Goal: Task Accomplishment & Management: Manage account settings

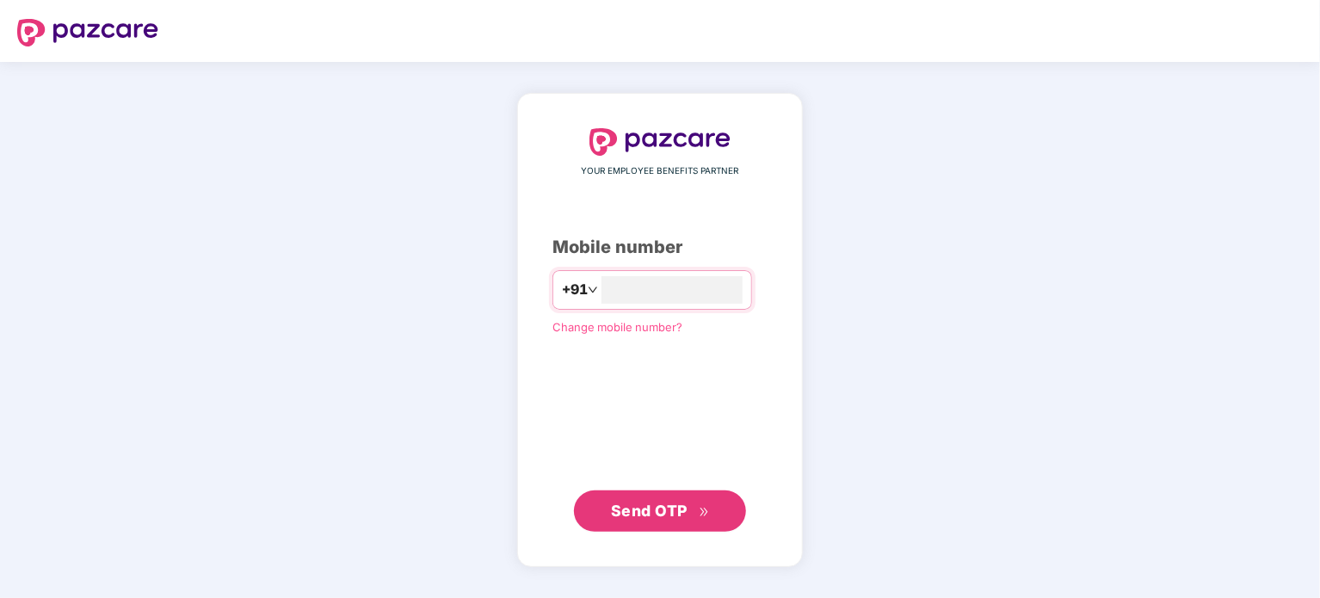
type input "**********"
click at [685, 509] on span "Send OTP" at bounding box center [649, 510] width 77 height 18
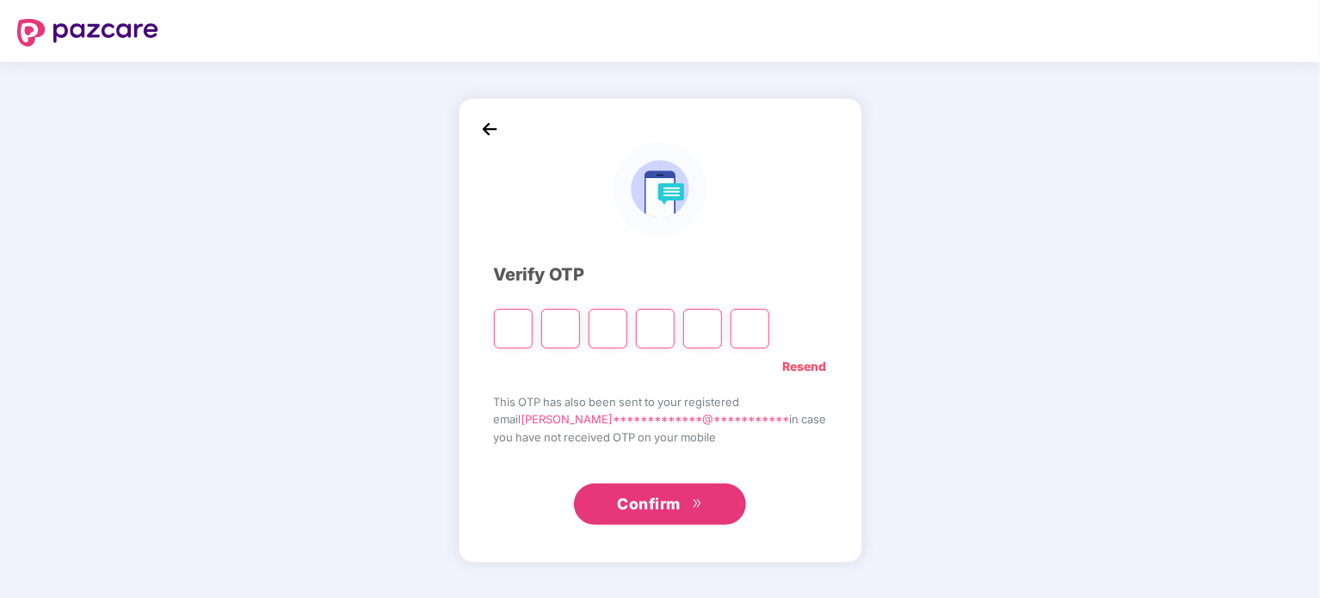
type input "*"
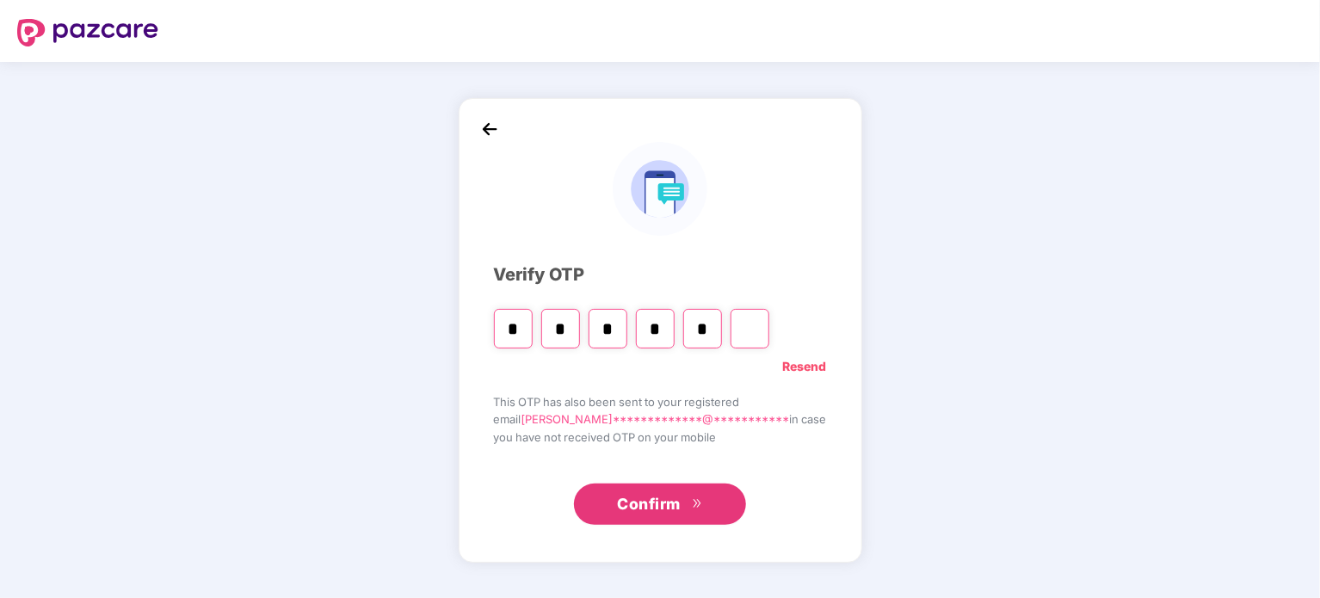
type input "*"
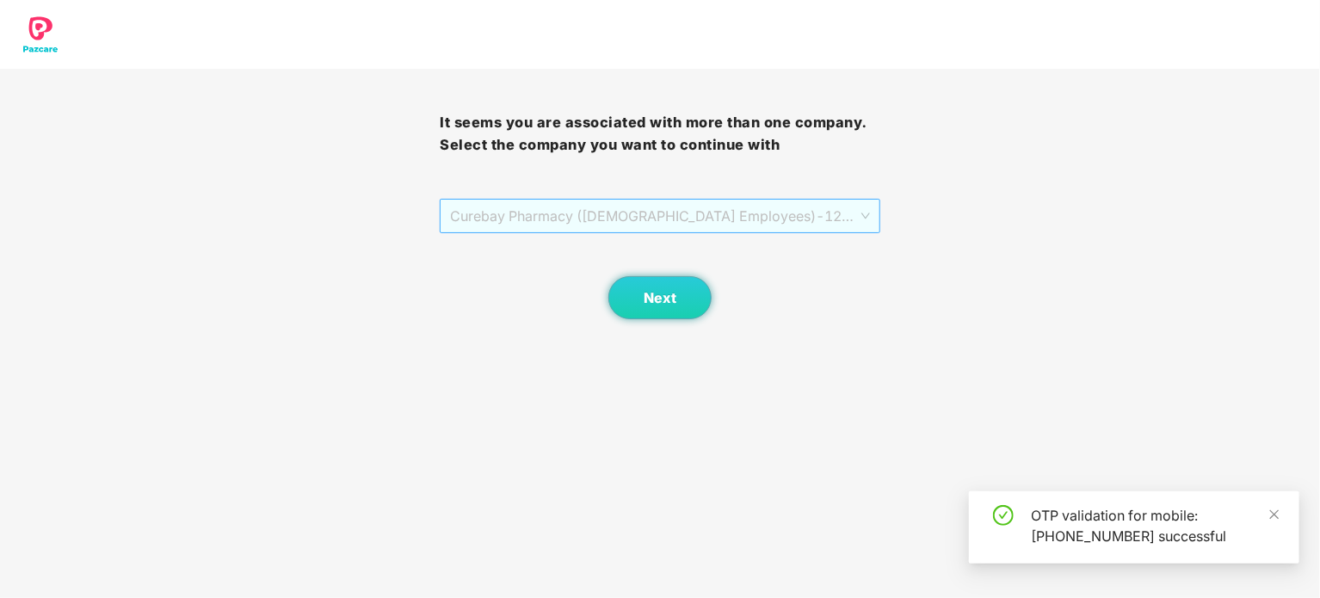
click at [544, 214] on span "Curebay Pharmacy ([DEMOGRAPHIC_DATA] Employees) - 1234 - ADMIN" at bounding box center [659, 216] width 419 height 33
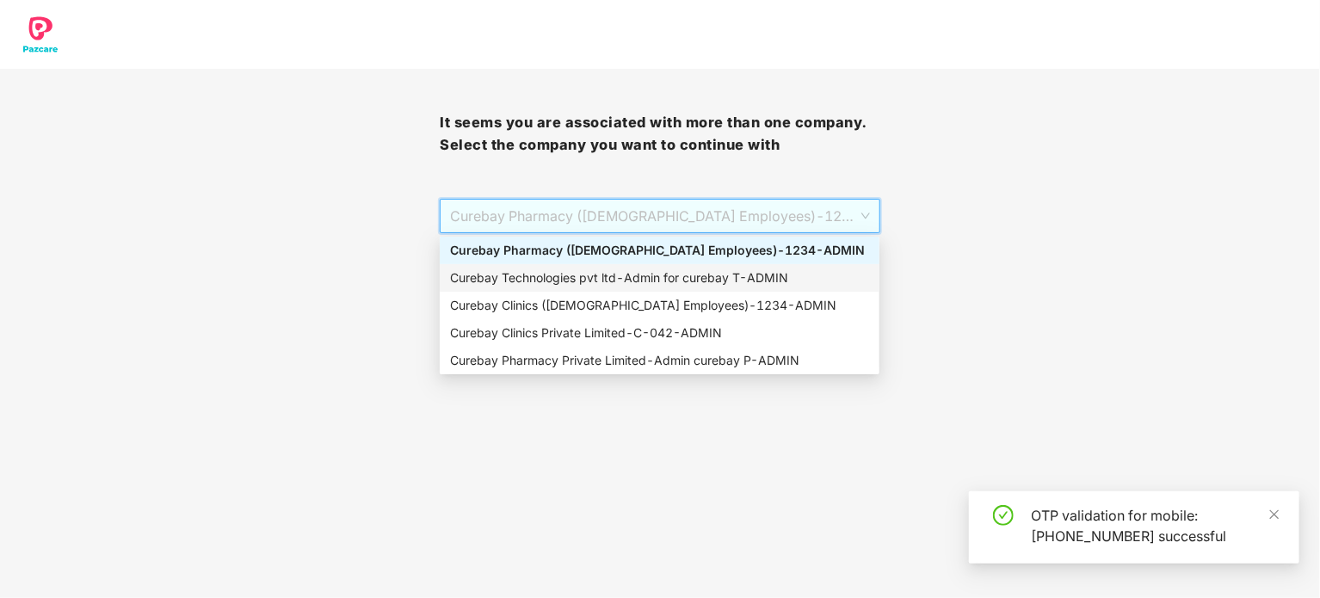
click at [530, 270] on div "Curebay Technologies pvt ltd - Admin for curebay T - ADMIN" at bounding box center [659, 277] width 419 height 19
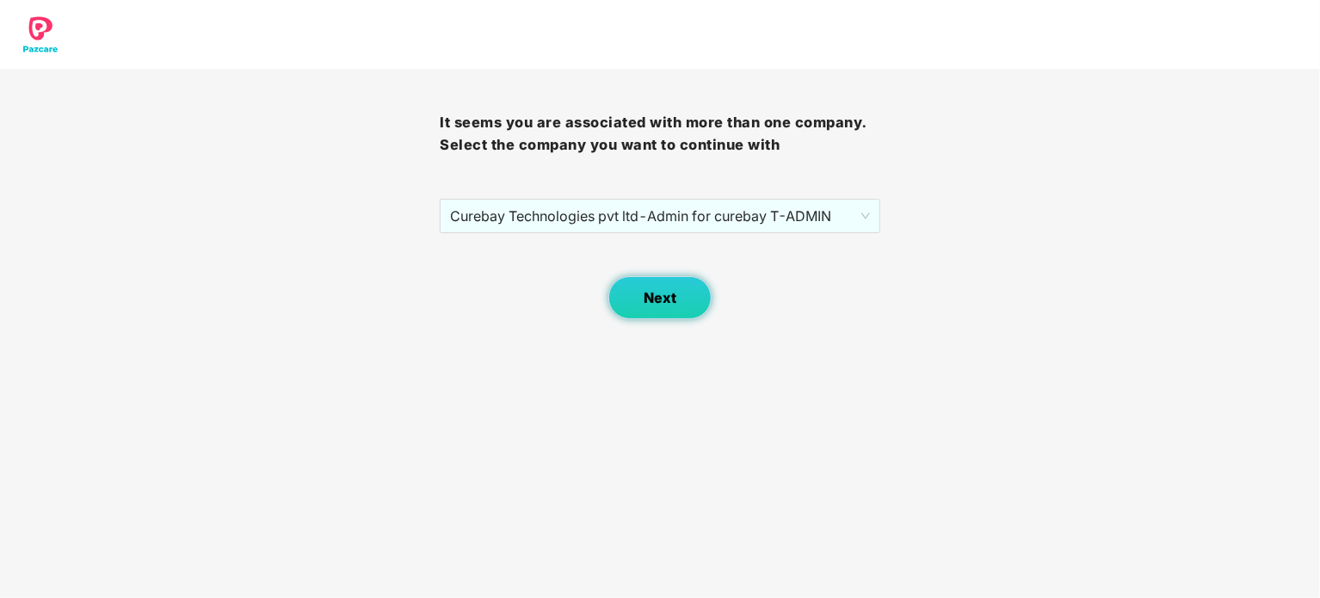
click at [643, 298] on button "Next" at bounding box center [659, 297] width 103 height 43
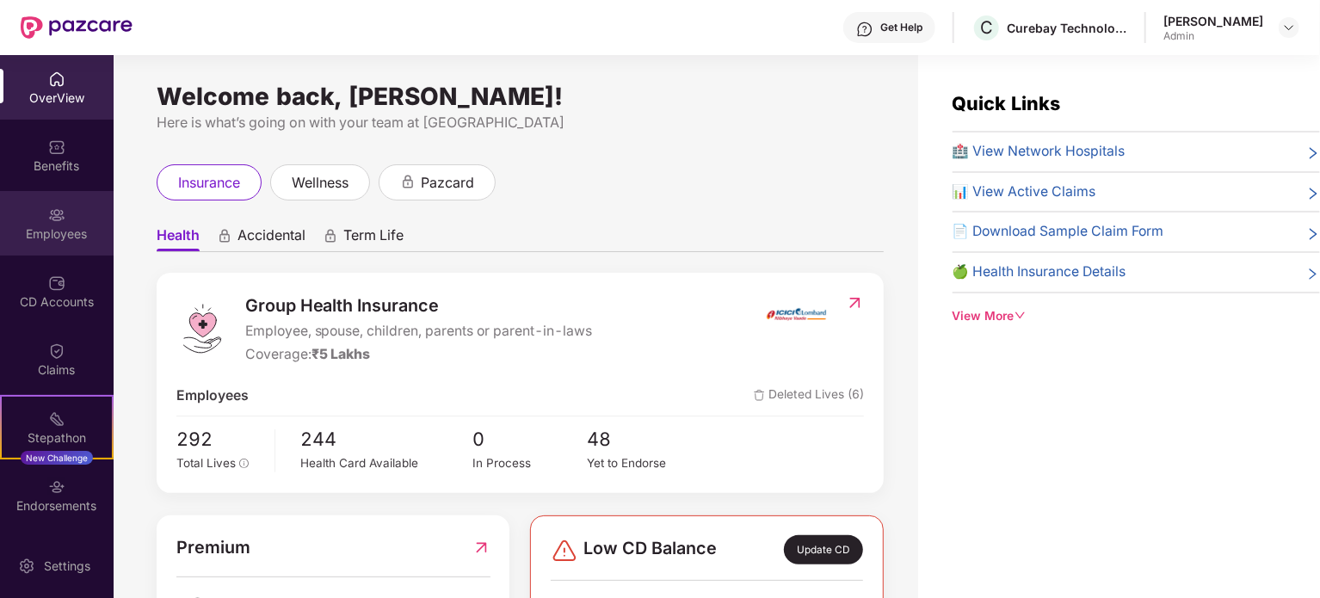
click at [52, 233] on div "Employees" at bounding box center [57, 233] width 114 height 17
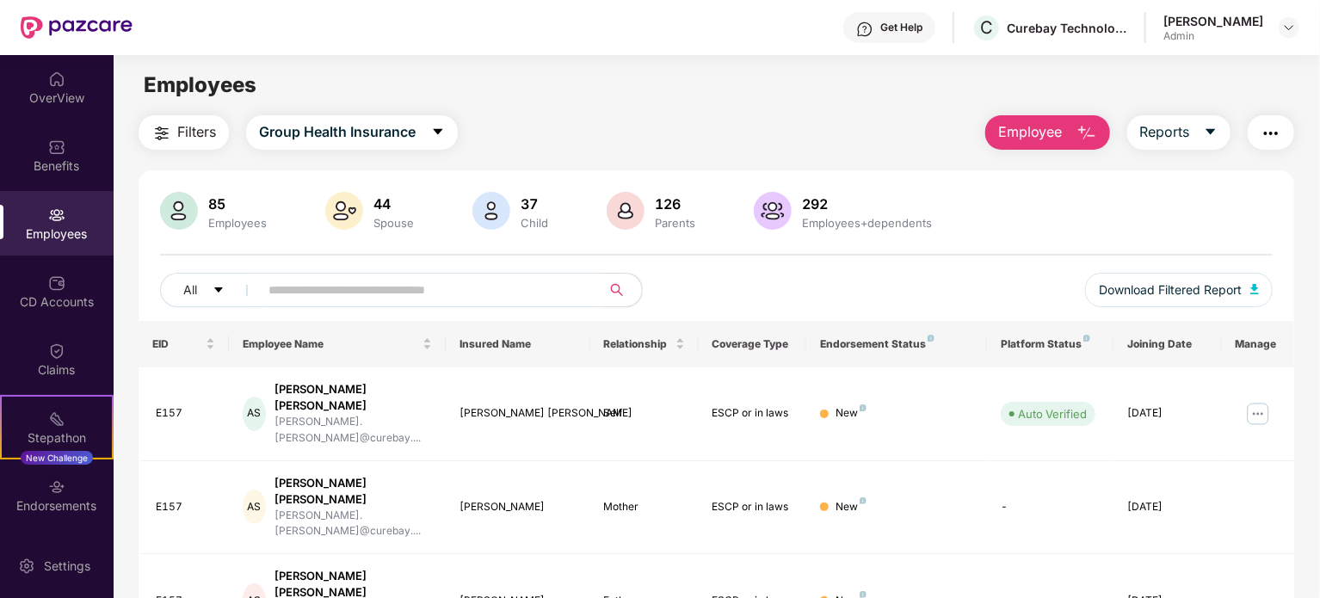
click at [421, 289] on input "text" at bounding box center [422, 290] width 309 height 26
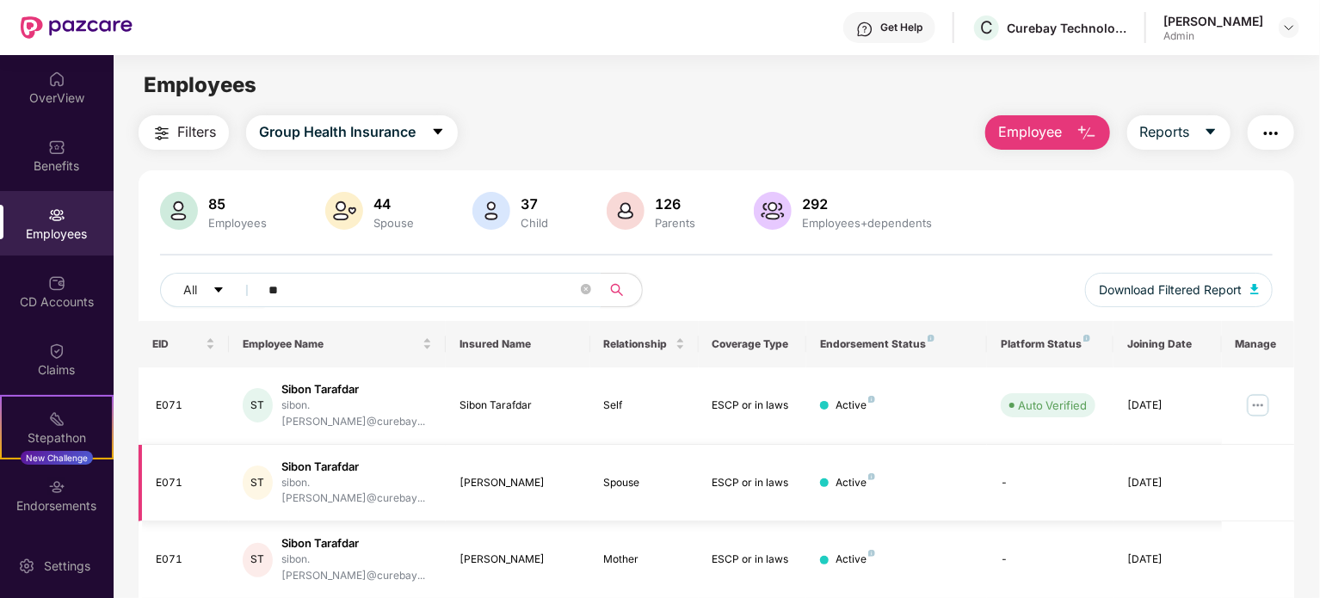
scroll to position [55, 0]
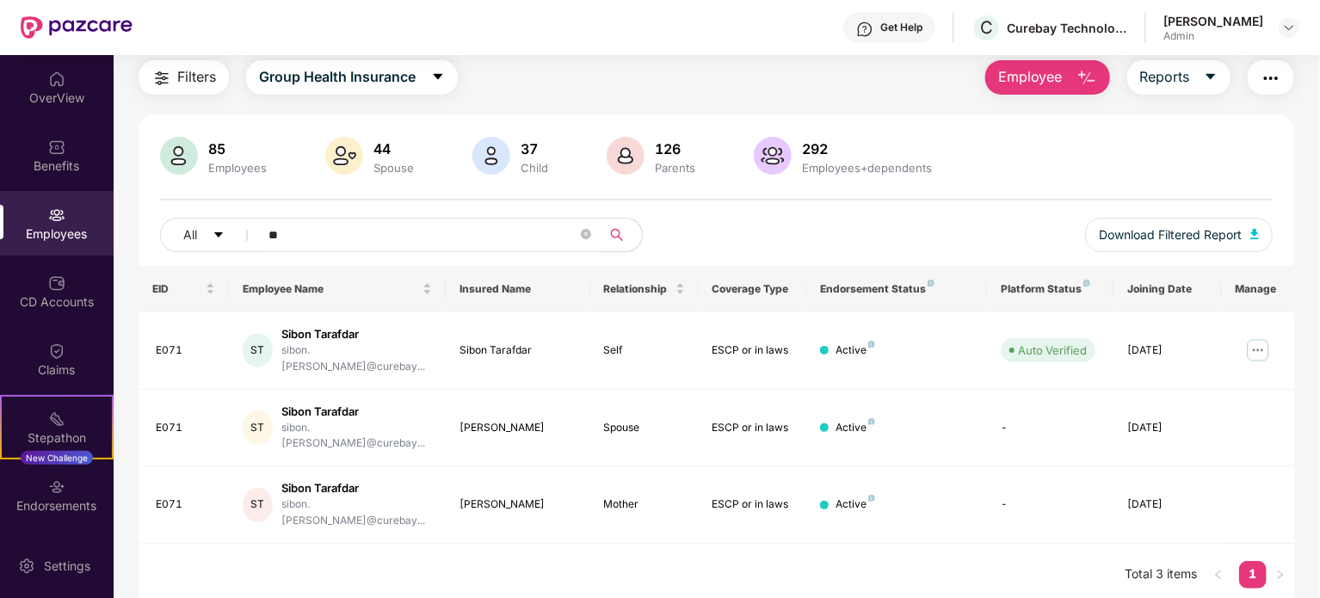
type input "*"
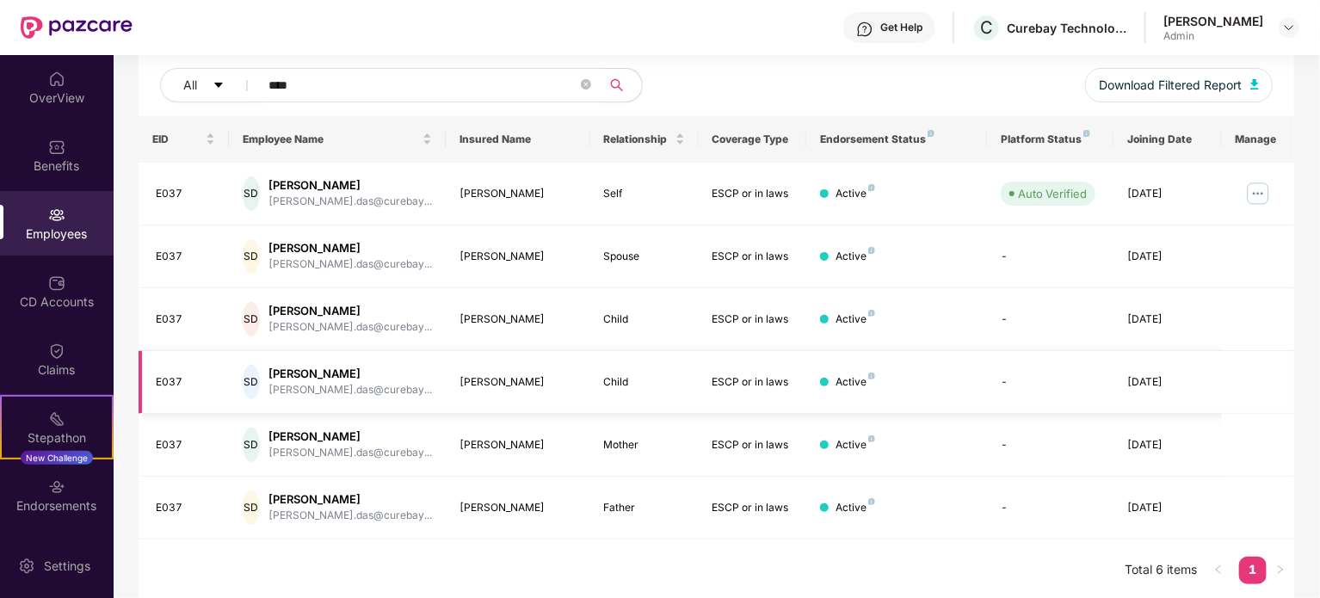
scroll to position [207, 0]
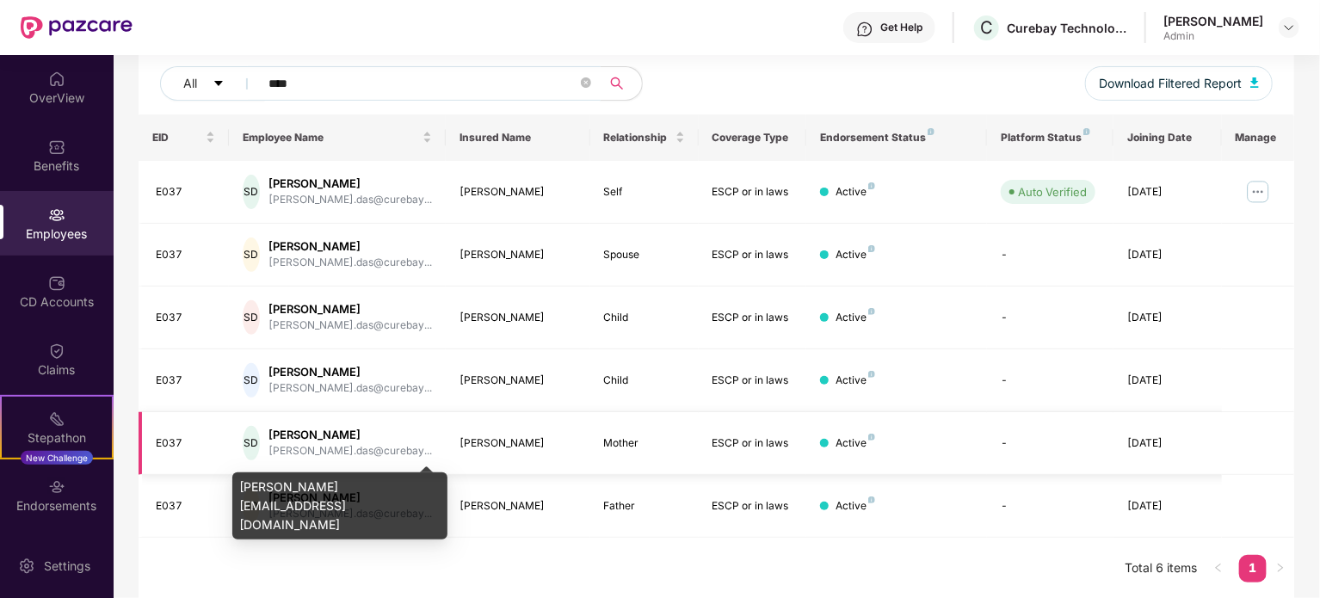
type input "****"
click at [355, 444] on div "[PERSON_NAME].das@curebay..." at bounding box center [349, 451] width 163 height 16
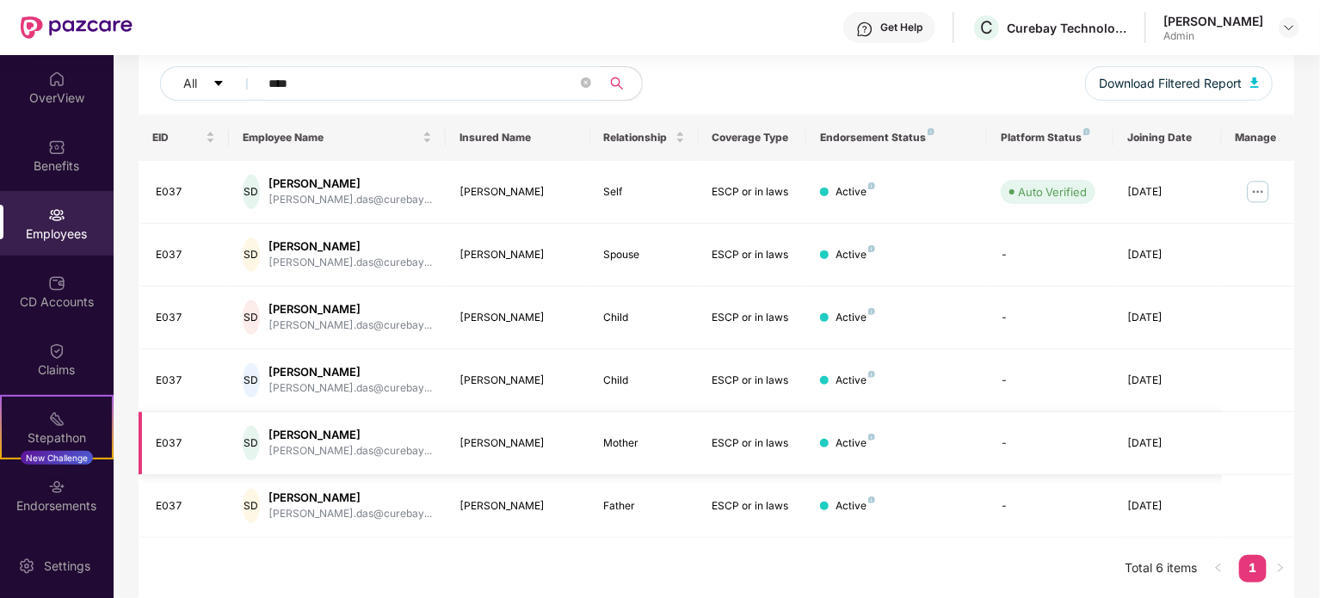
click at [480, 437] on div "[PERSON_NAME]" at bounding box center [517, 443] width 117 height 16
click at [1252, 192] on img at bounding box center [1258, 192] width 28 height 28
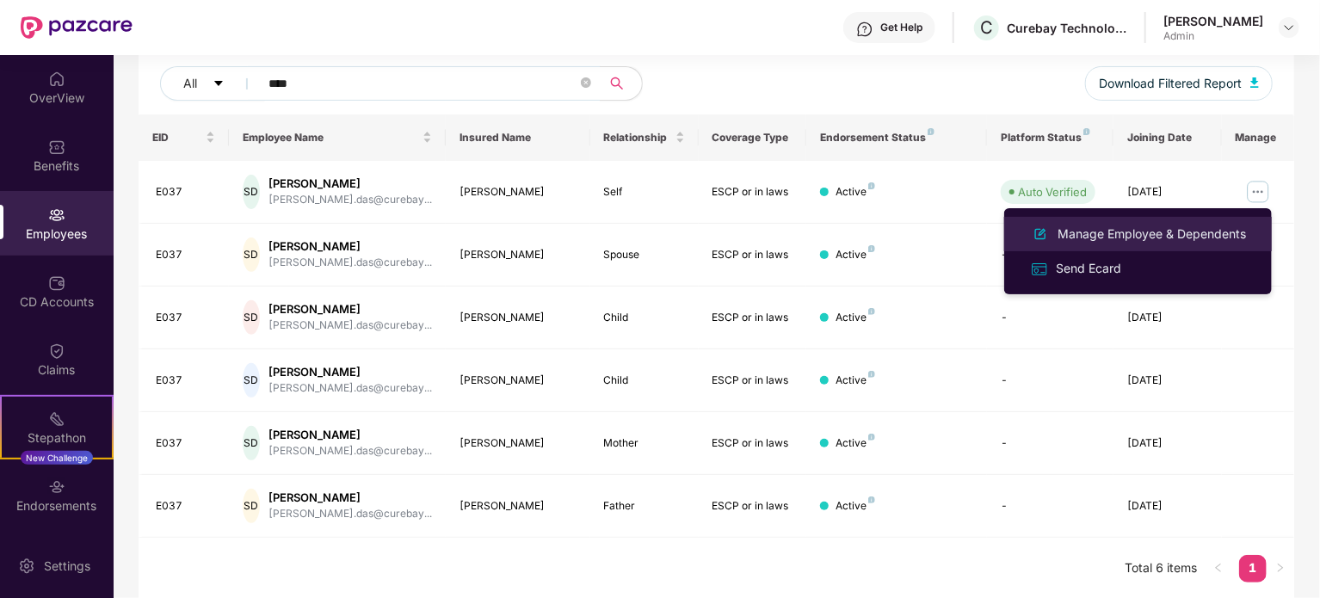
click at [1105, 231] on div "Manage Employee & Dependents" at bounding box center [1151, 234] width 195 height 19
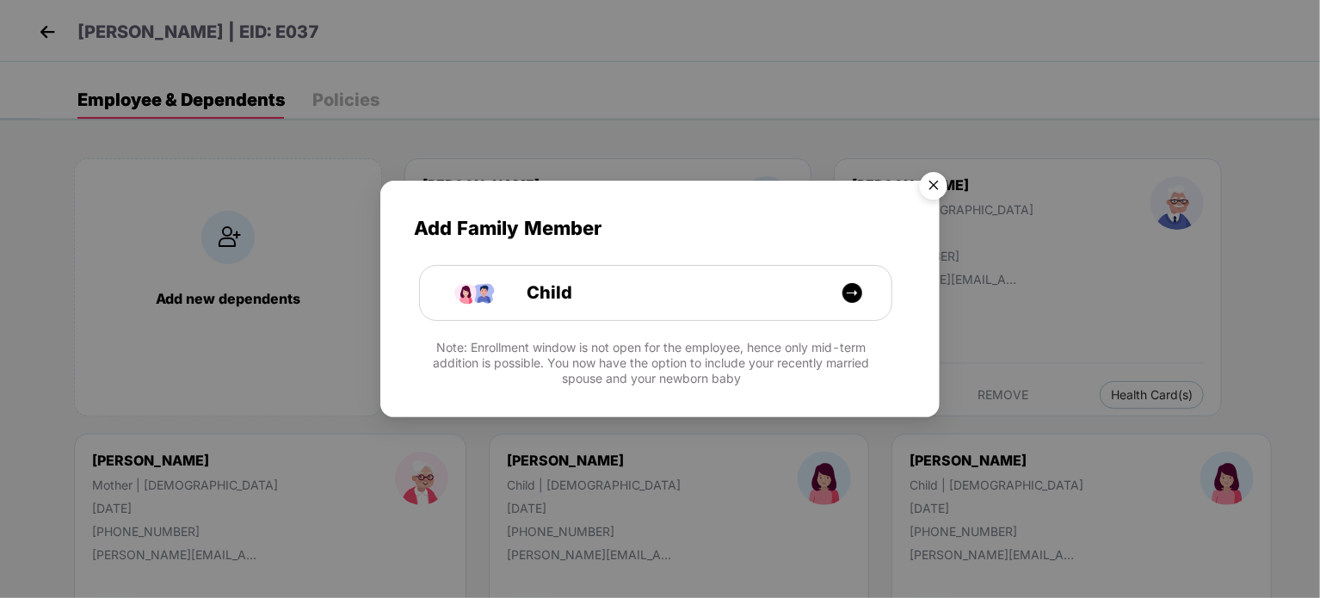
click at [941, 183] on img "Close" at bounding box center [934, 188] width 48 height 48
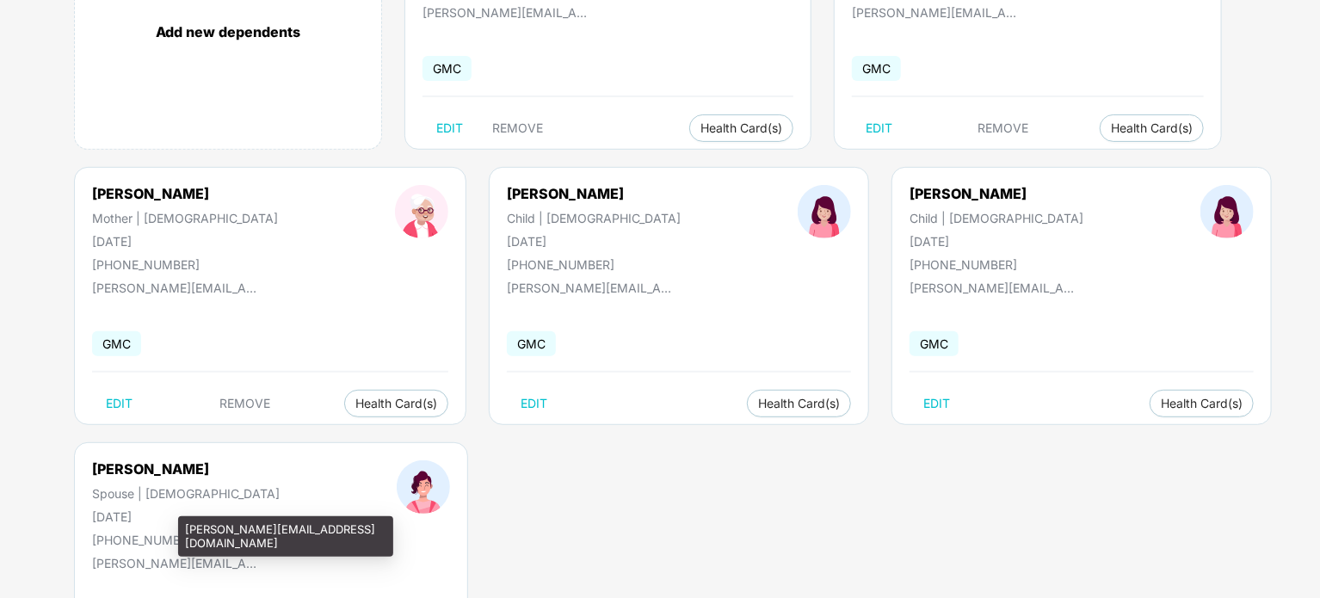
scroll to position [232, 0]
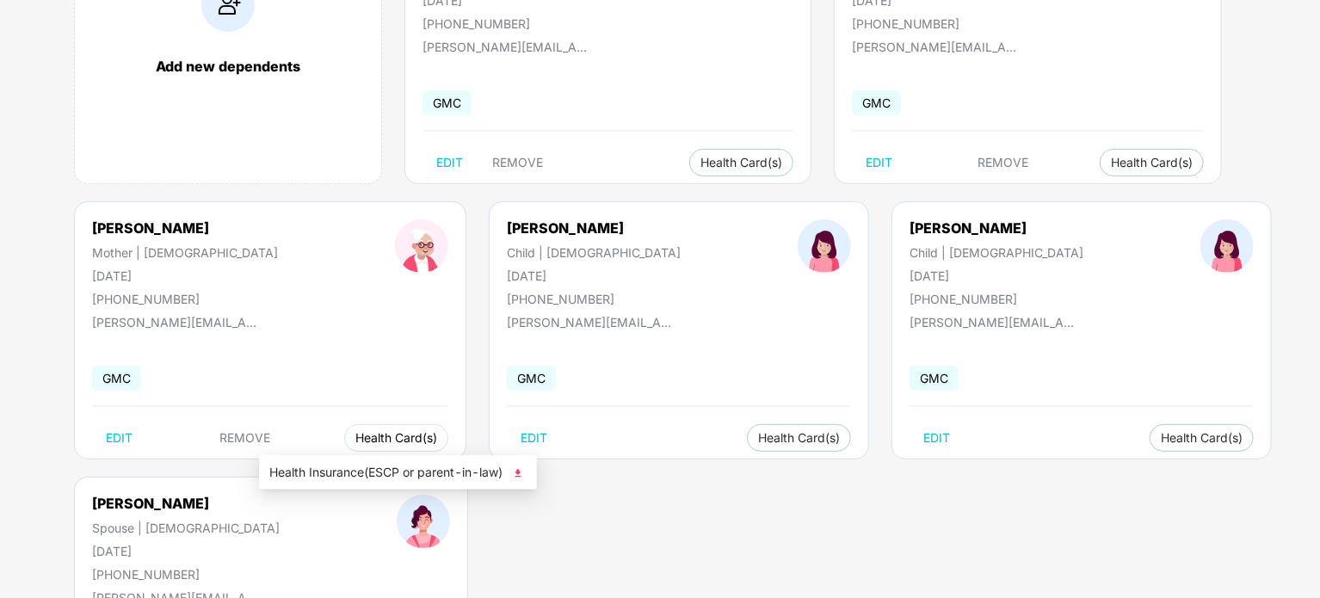
click at [355, 439] on span "Health Card(s)" at bounding box center [396, 438] width 82 height 9
click at [516, 472] on img at bounding box center [517, 473] width 17 height 17
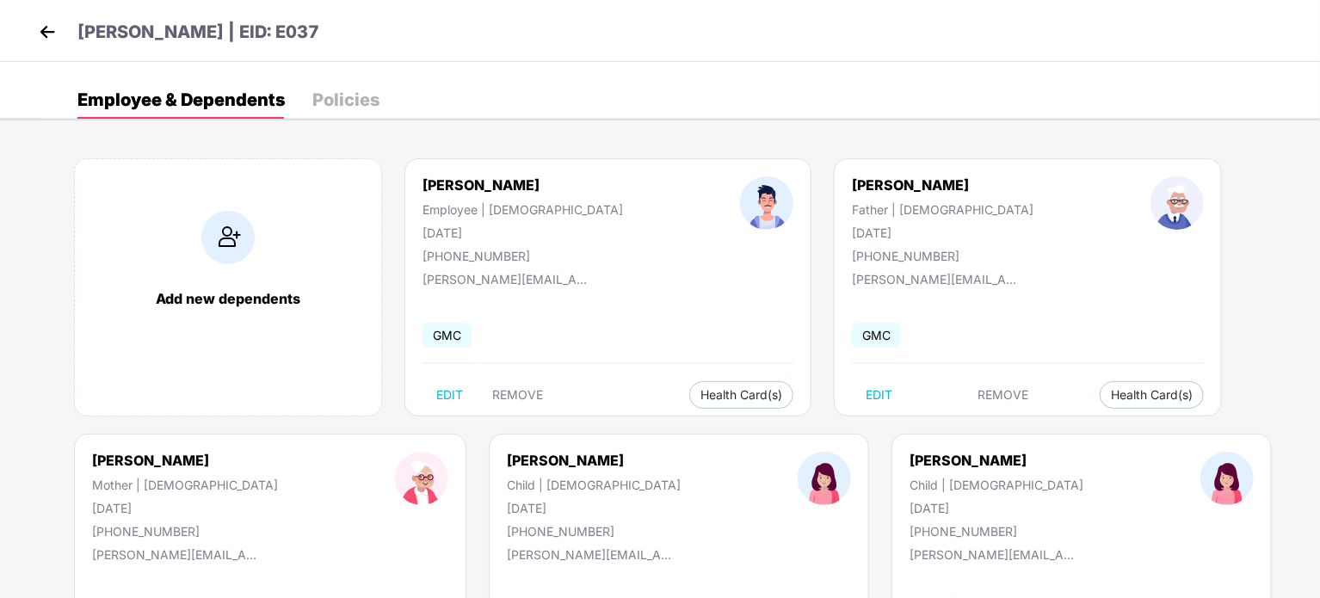
click at [46, 30] on img at bounding box center [47, 32] width 26 height 26
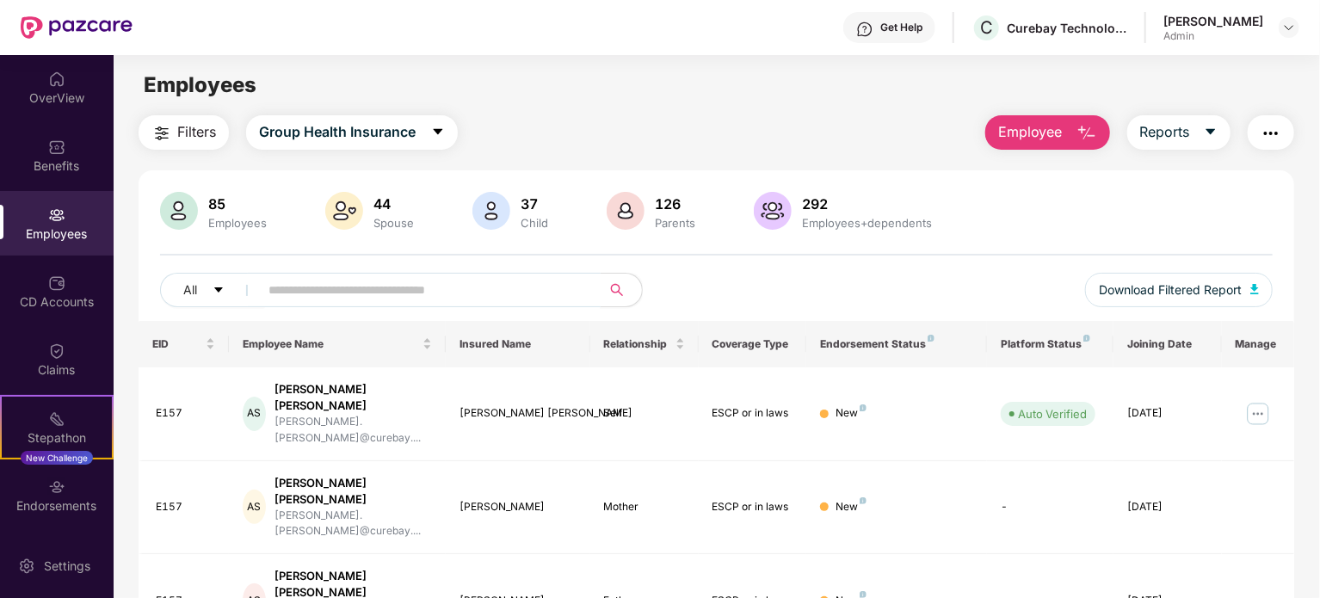
click at [375, 296] on input "text" at bounding box center [422, 290] width 309 height 26
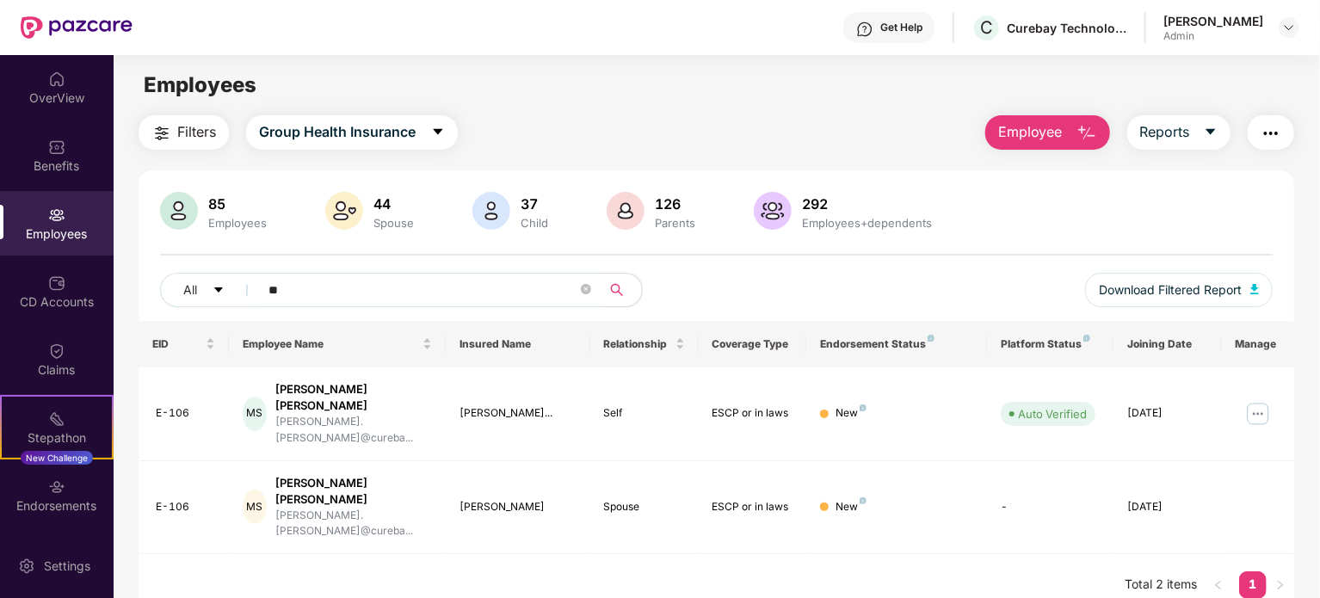
type input "*"
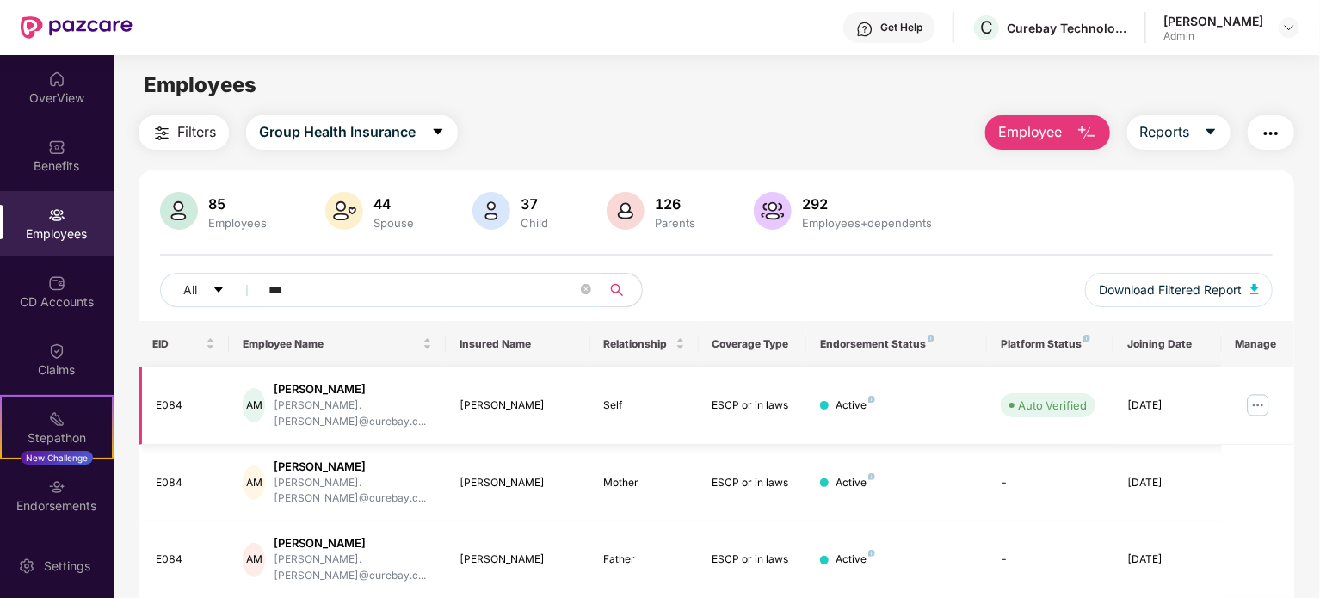
type input "***"
click at [1261, 392] on img at bounding box center [1258, 406] width 28 height 28
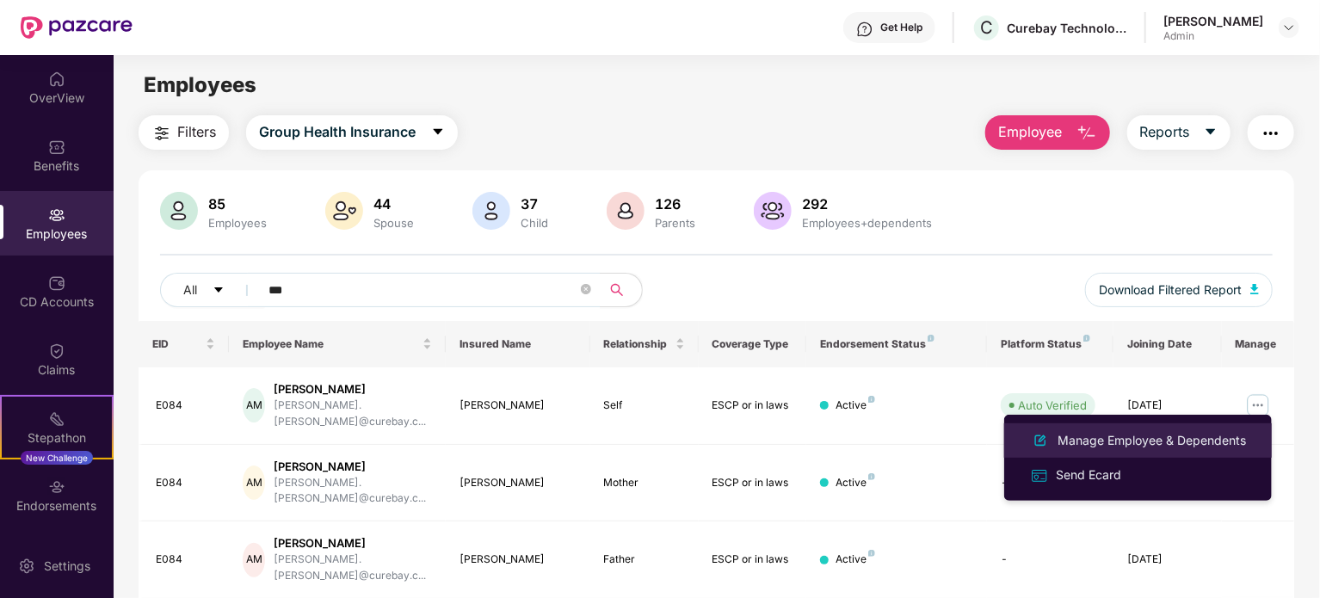
click at [1119, 431] on div "Manage Employee & Dependents" at bounding box center [1151, 440] width 195 height 19
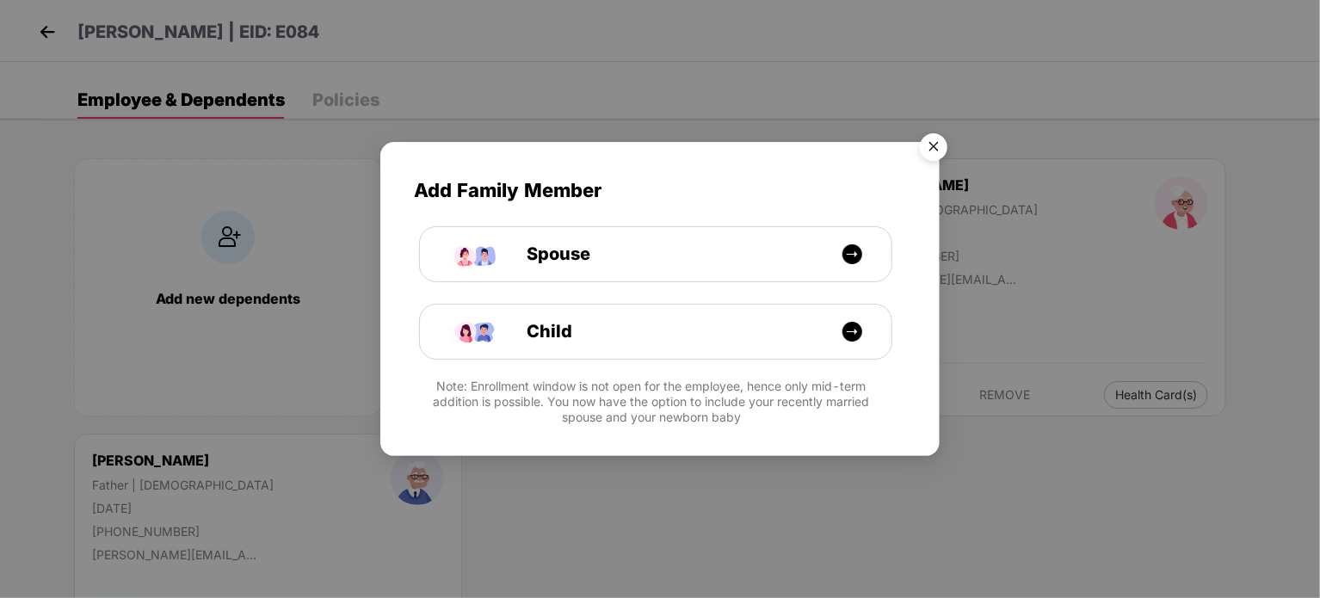
click at [927, 148] on img "Close" at bounding box center [934, 150] width 48 height 48
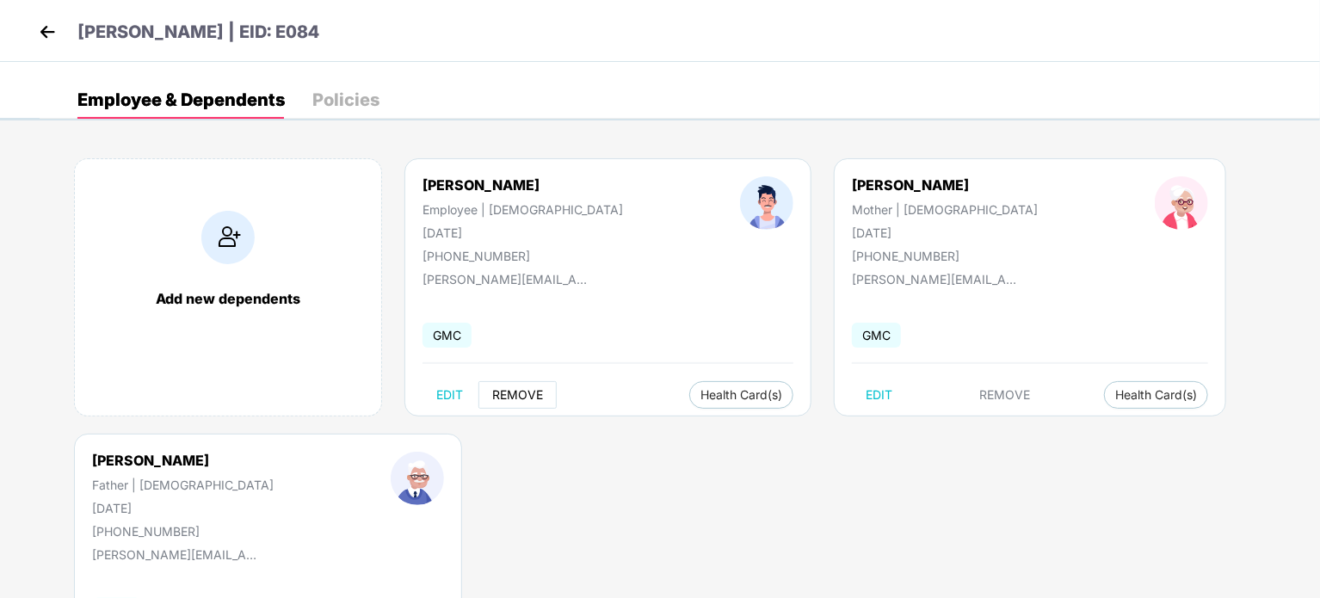
click at [516, 398] on span "REMOVE" at bounding box center [517, 395] width 51 height 14
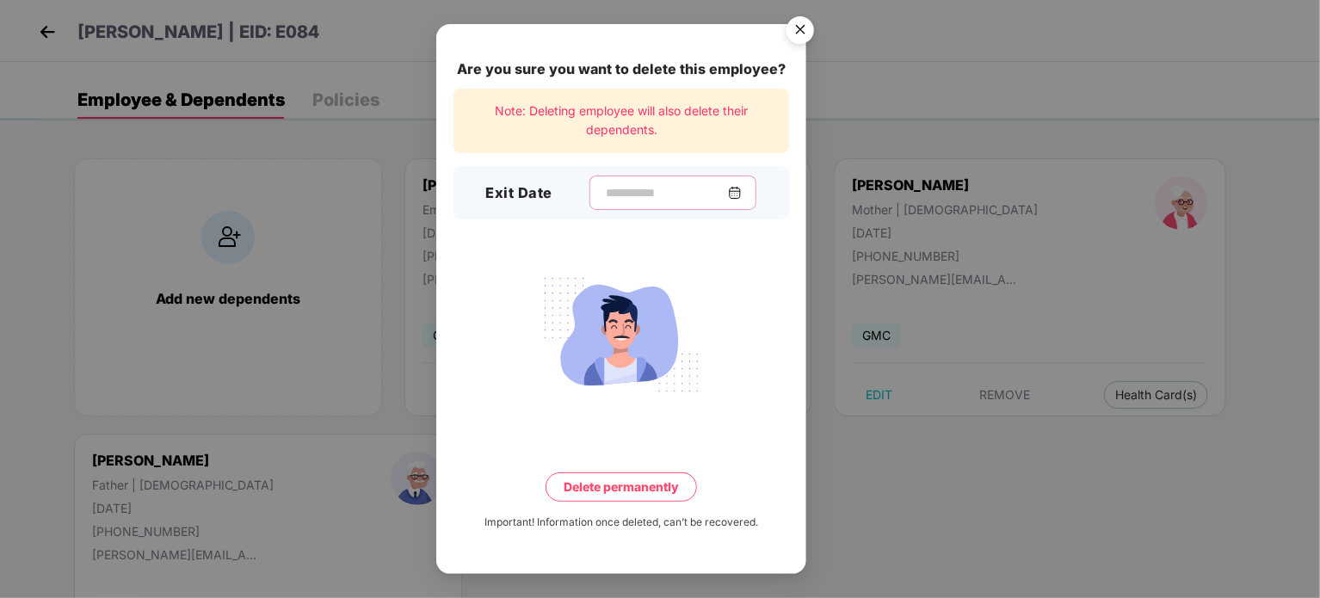
click at [615, 188] on input at bounding box center [666, 193] width 124 height 18
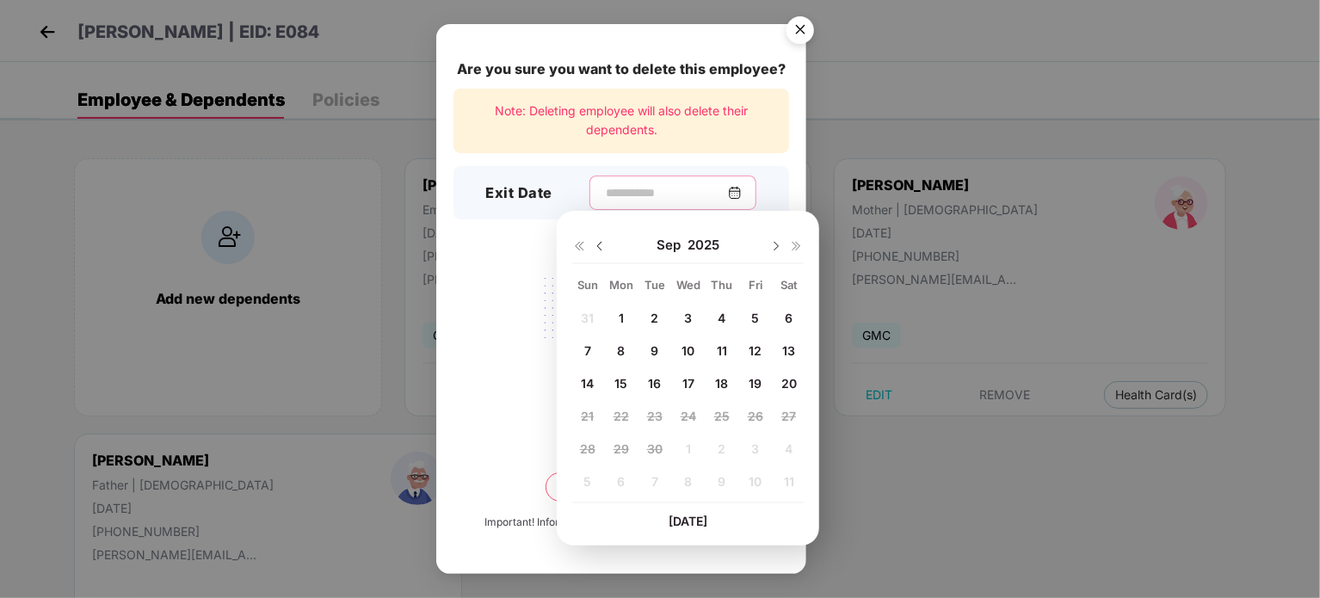
click at [685, 201] on input at bounding box center [666, 193] width 124 height 18
click at [786, 384] on span "20" at bounding box center [788, 383] width 15 height 15
type input "**********"
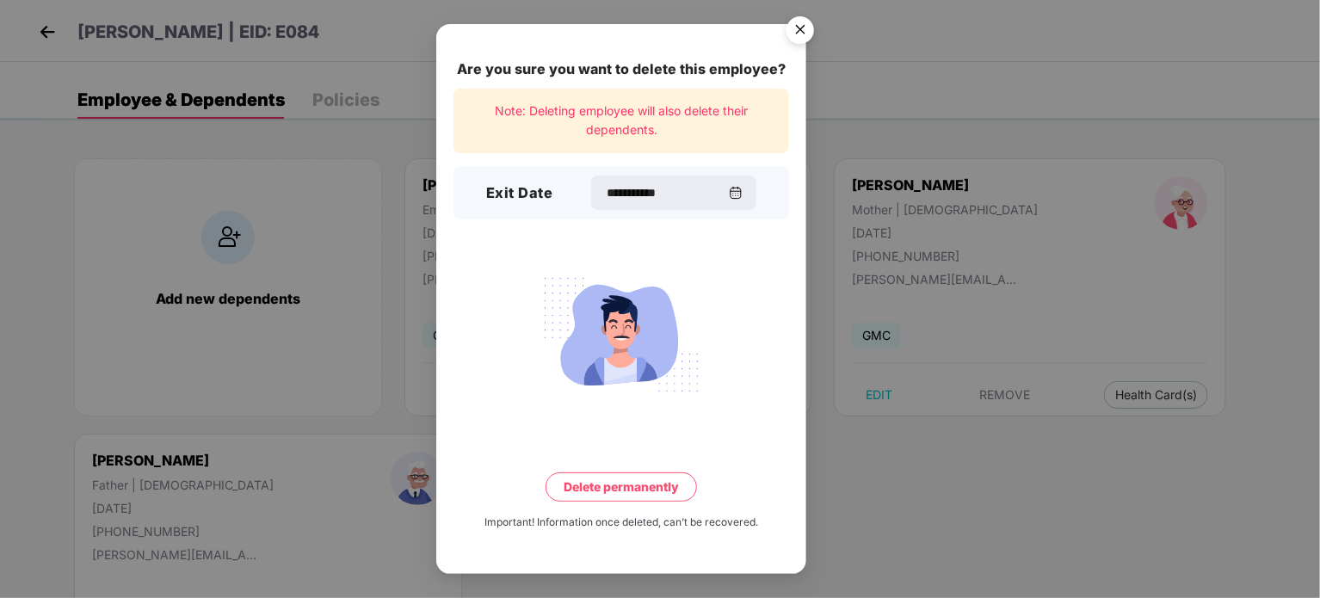
click at [662, 488] on button "Delete permanently" at bounding box center [621, 486] width 151 height 29
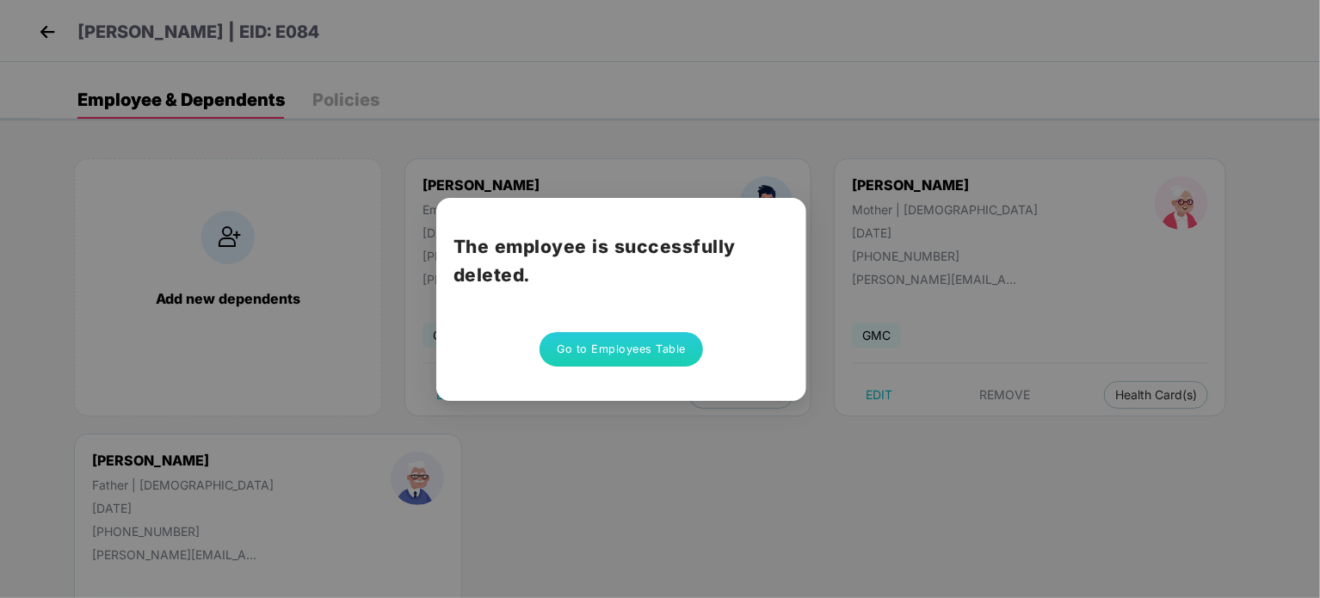
click at [645, 354] on button "Go to Employees Table" at bounding box center [621, 349] width 163 height 34
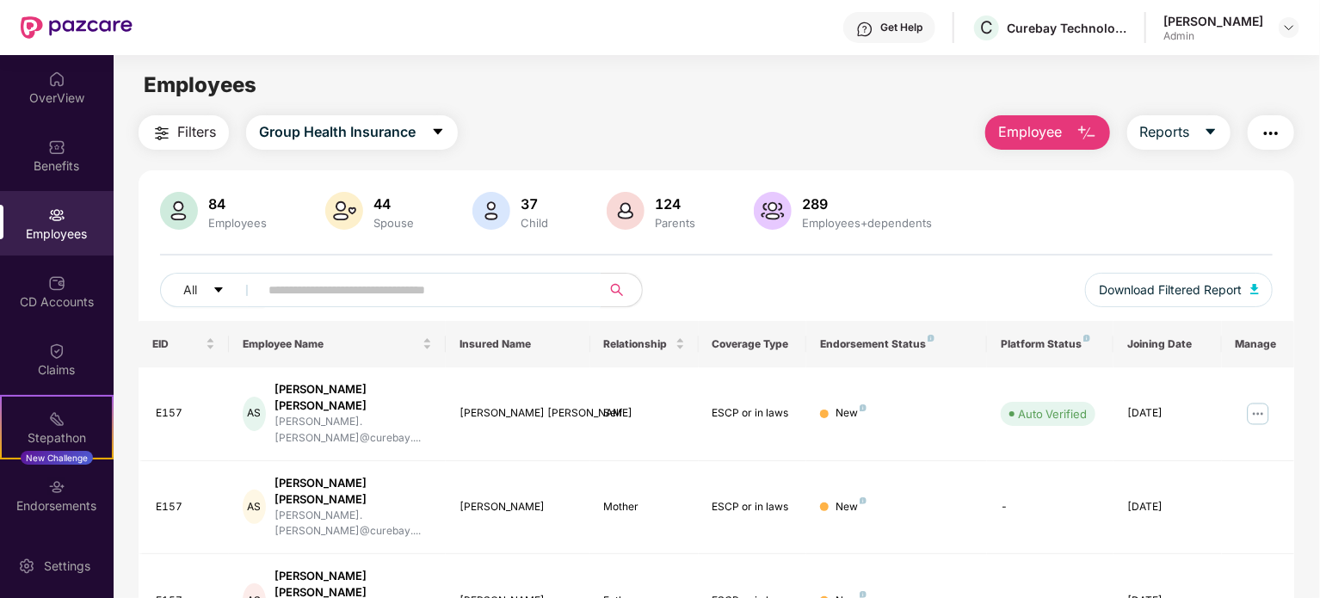
click at [383, 289] on input "text" at bounding box center [422, 290] width 309 height 26
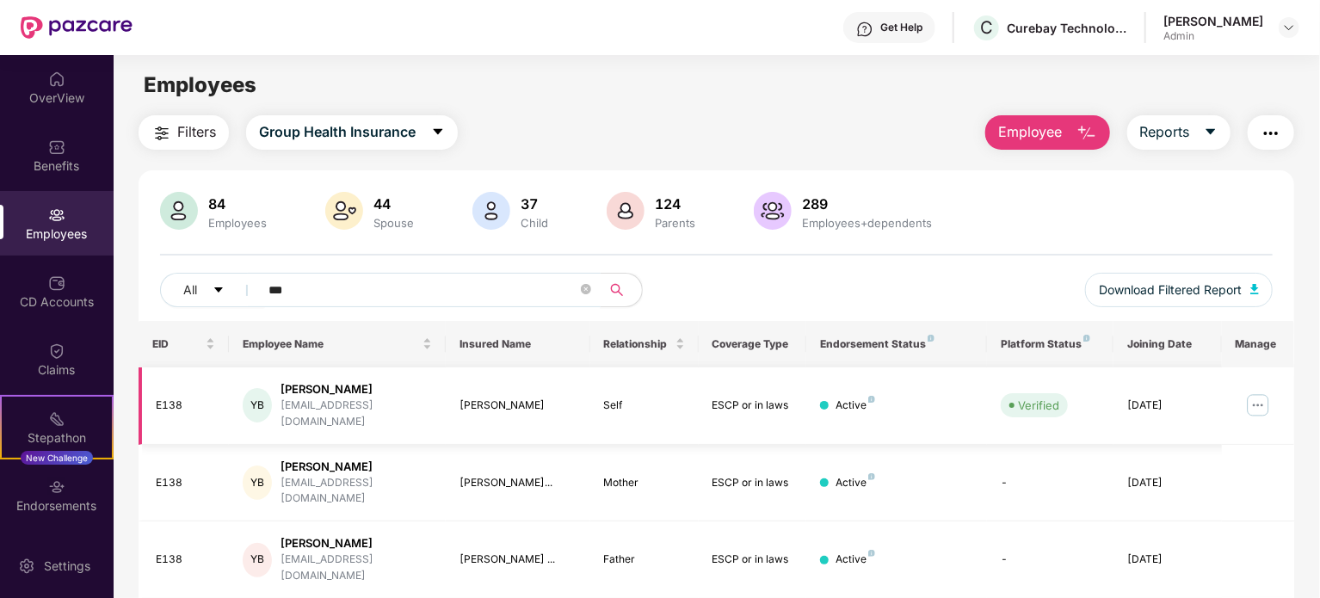
type input "***"
click at [1256, 398] on img at bounding box center [1258, 406] width 28 height 28
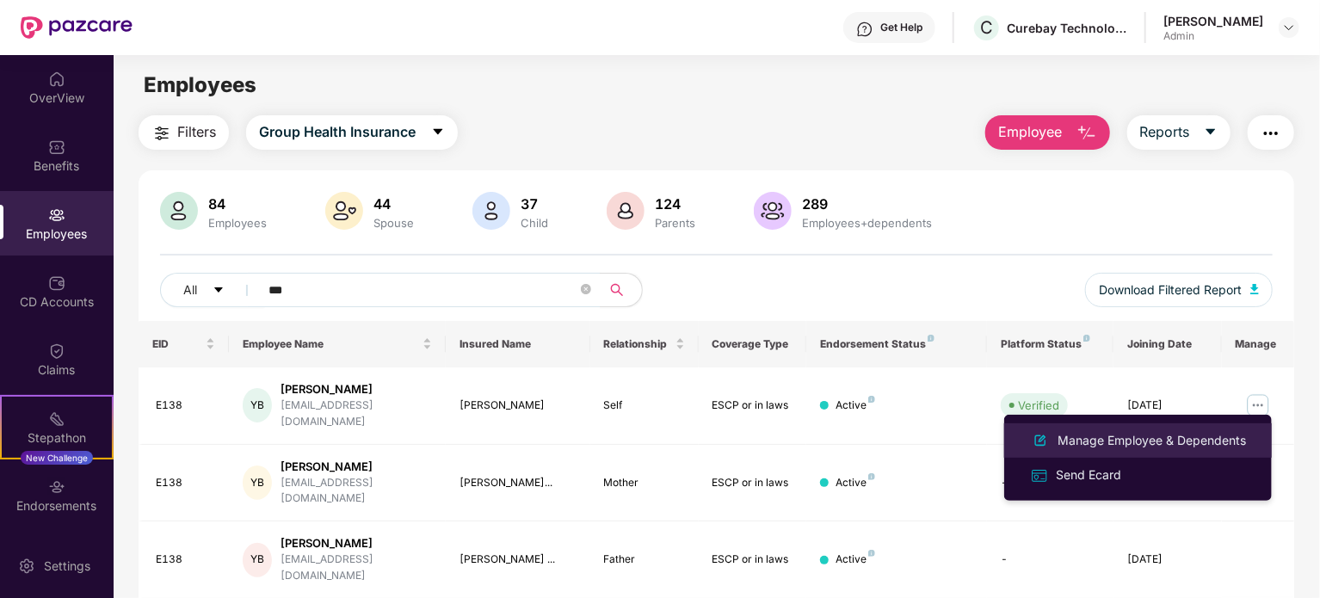
click at [1131, 448] on div "Manage Employee & Dependents" at bounding box center [1151, 440] width 195 height 19
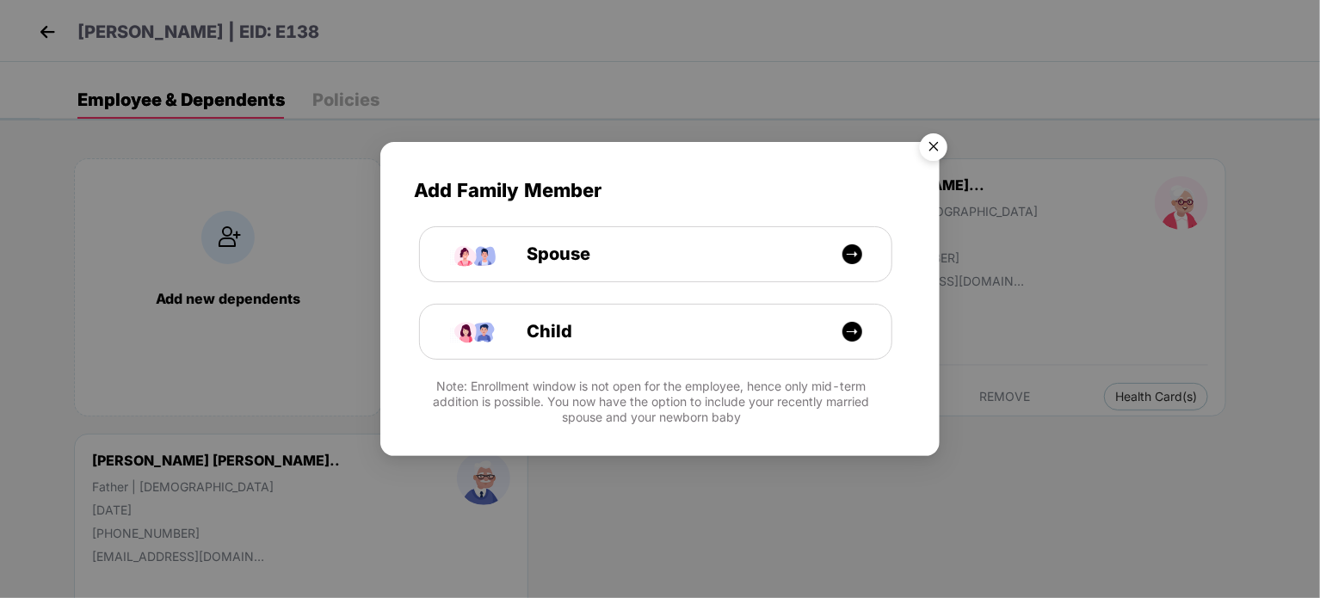
click at [931, 151] on img "Close" at bounding box center [934, 150] width 48 height 48
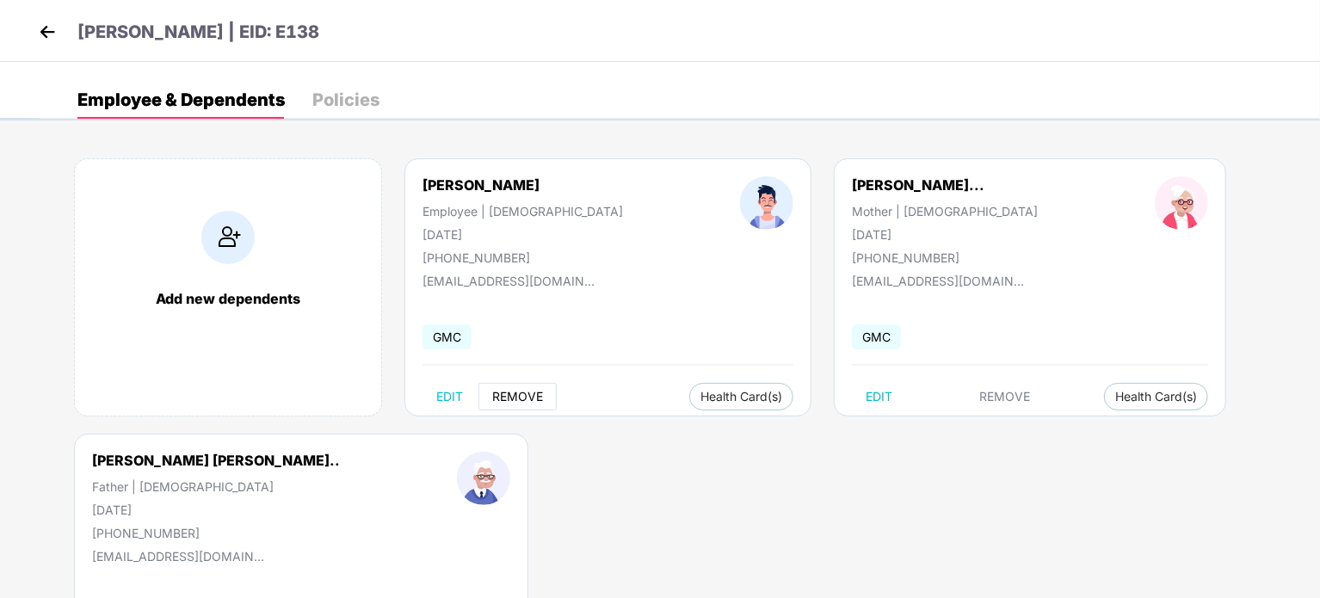
click at [503, 395] on span "REMOVE" at bounding box center [517, 397] width 51 height 14
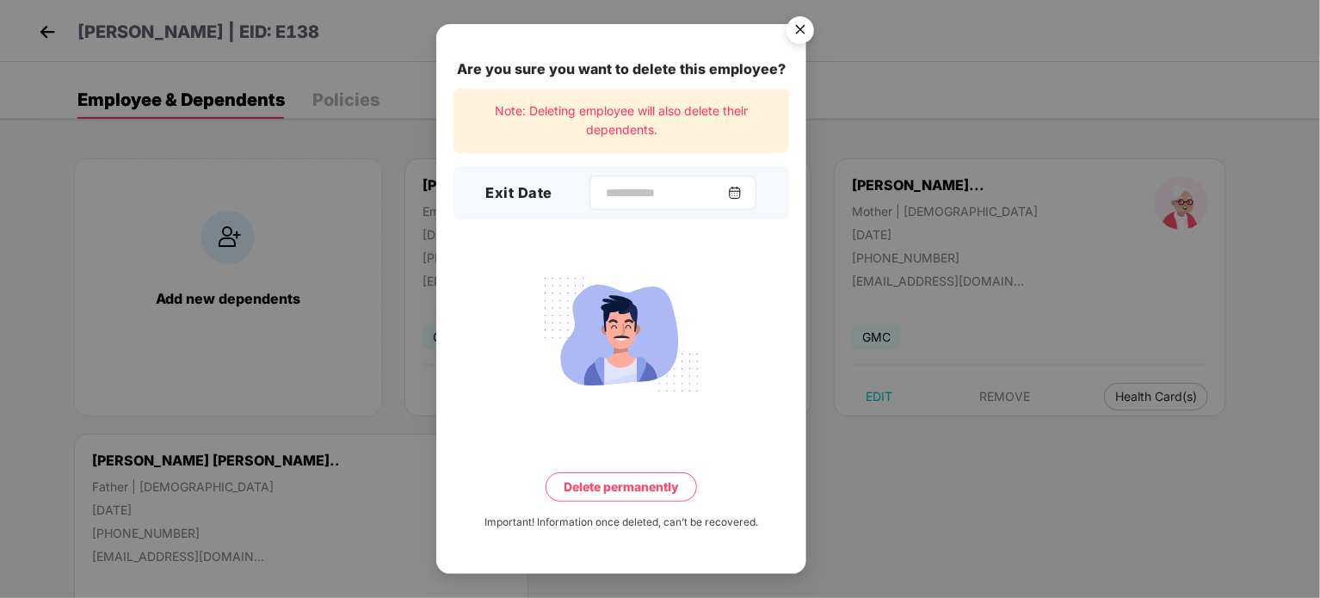
click at [607, 205] on div at bounding box center [672, 193] width 167 height 34
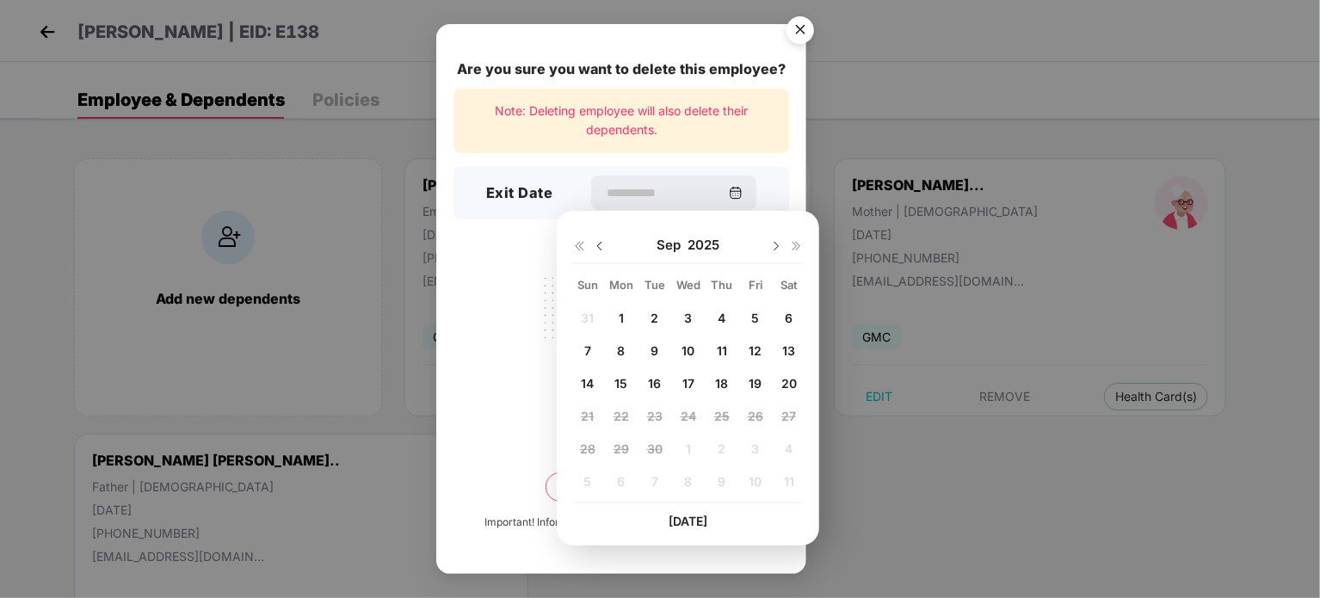
click at [785, 382] on span "20" at bounding box center [788, 383] width 15 height 15
type input "**********"
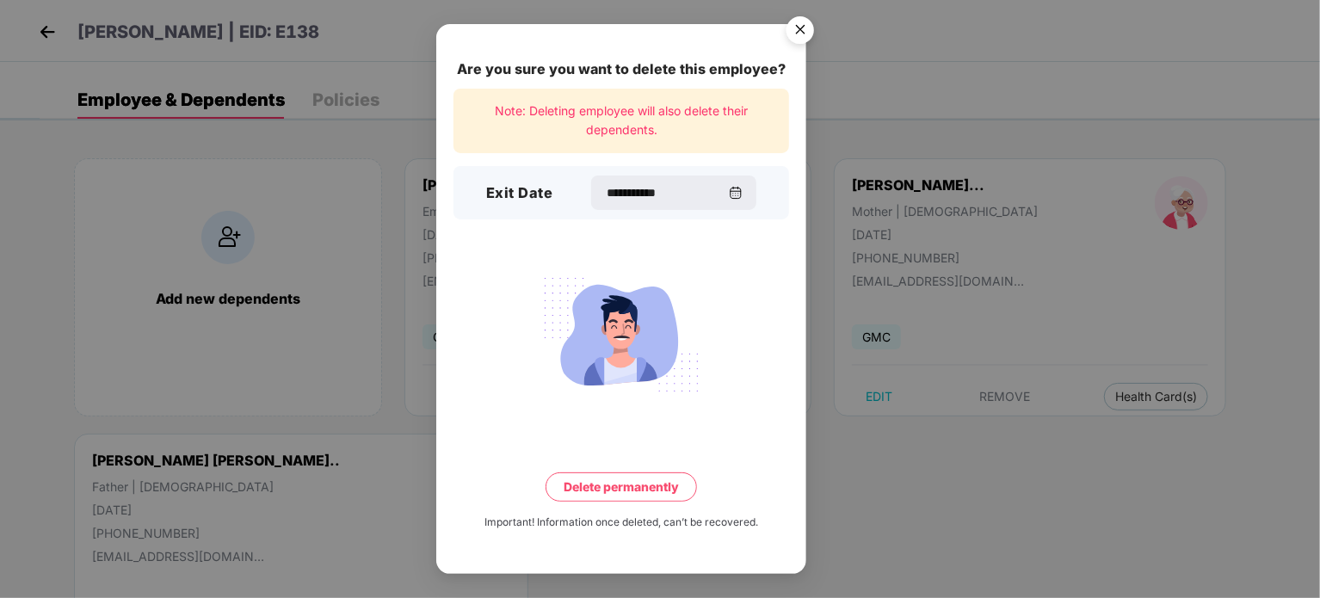
click at [661, 489] on button "Delete permanently" at bounding box center [621, 486] width 151 height 29
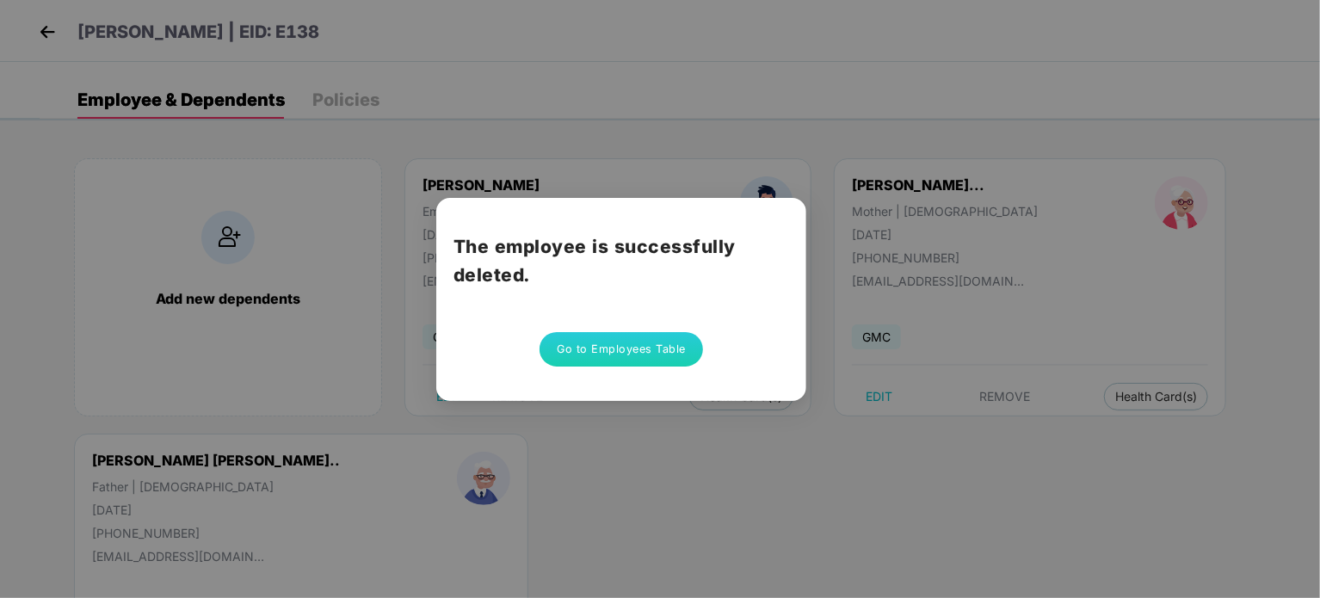
click at [634, 346] on button "Go to Employees Table" at bounding box center [621, 349] width 163 height 34
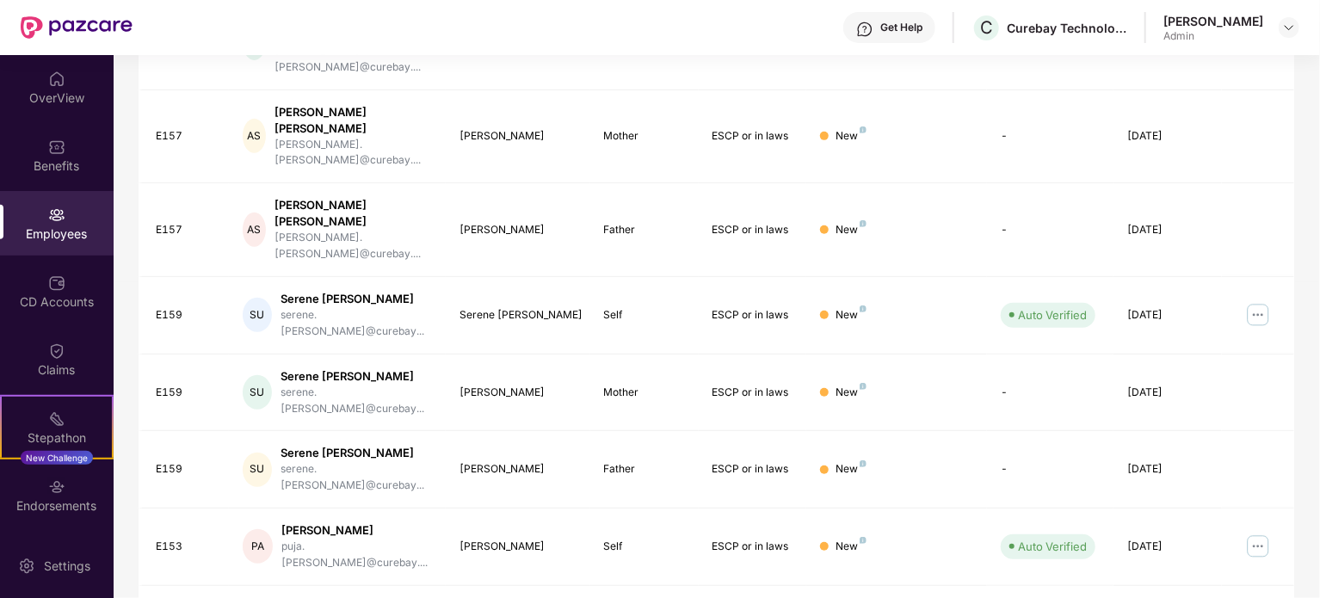
scroll to position [457, 0]
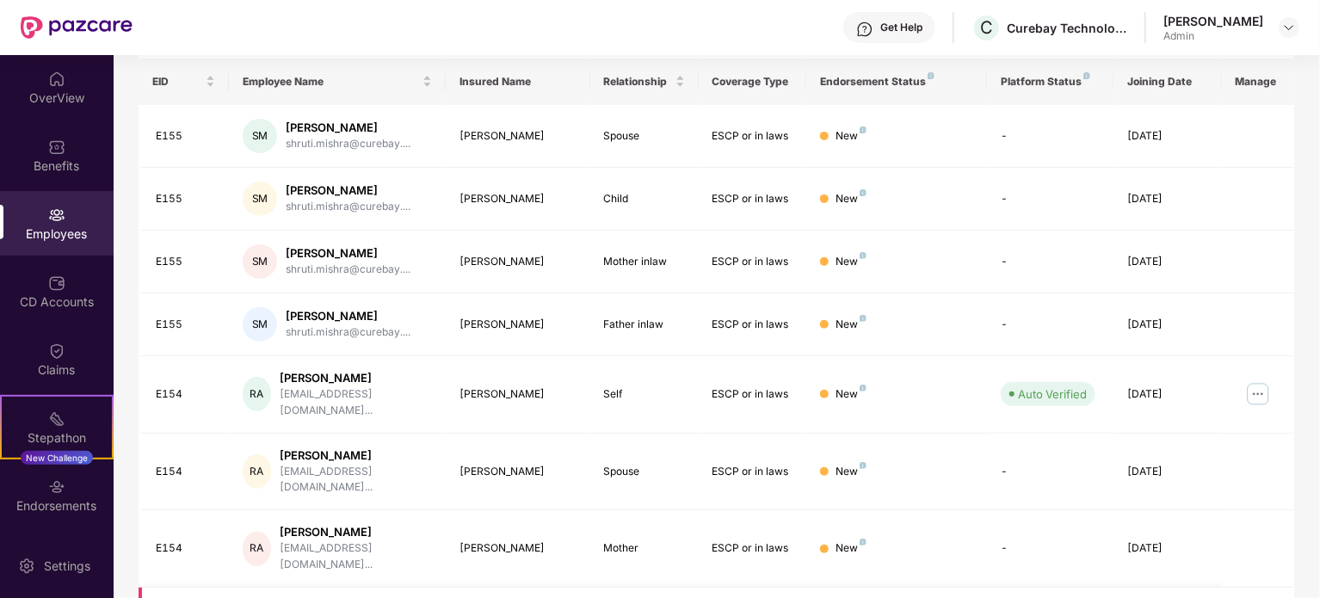
scroll to position [262, 0]
click at [1263, 381] on img at bounding box center [1258, 395] width 28 height 28
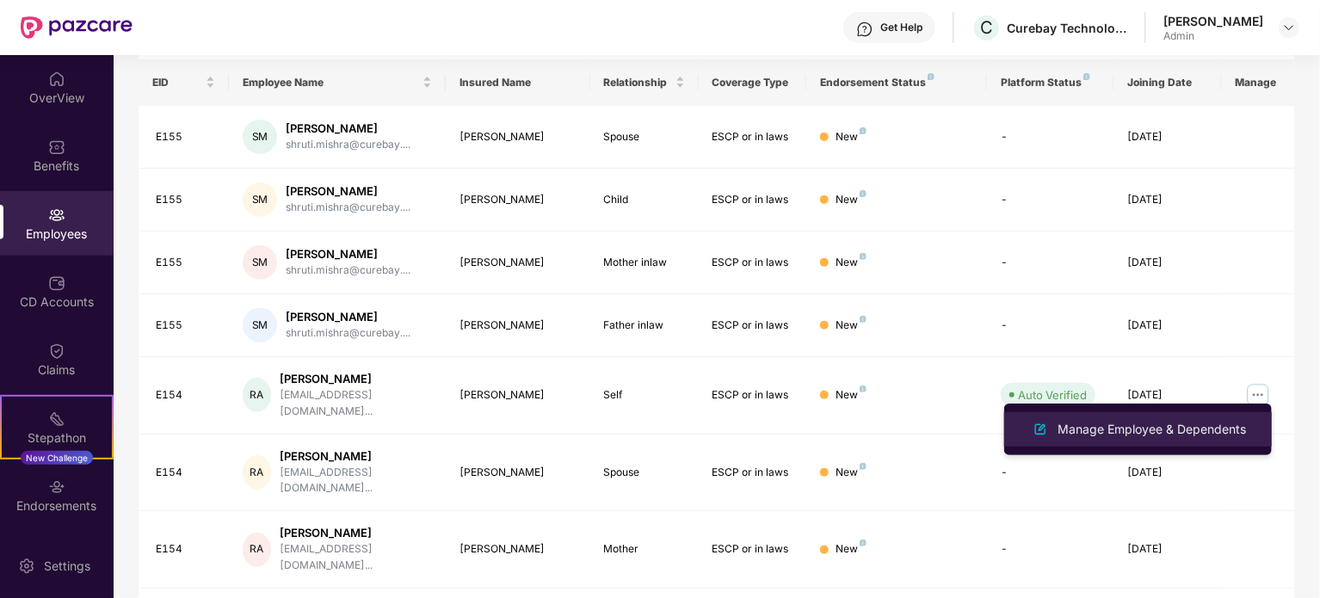
click at [1135, 431] on div "Manage Employee & Dependents" at bounding box center [1151, 429] width 195 height 19
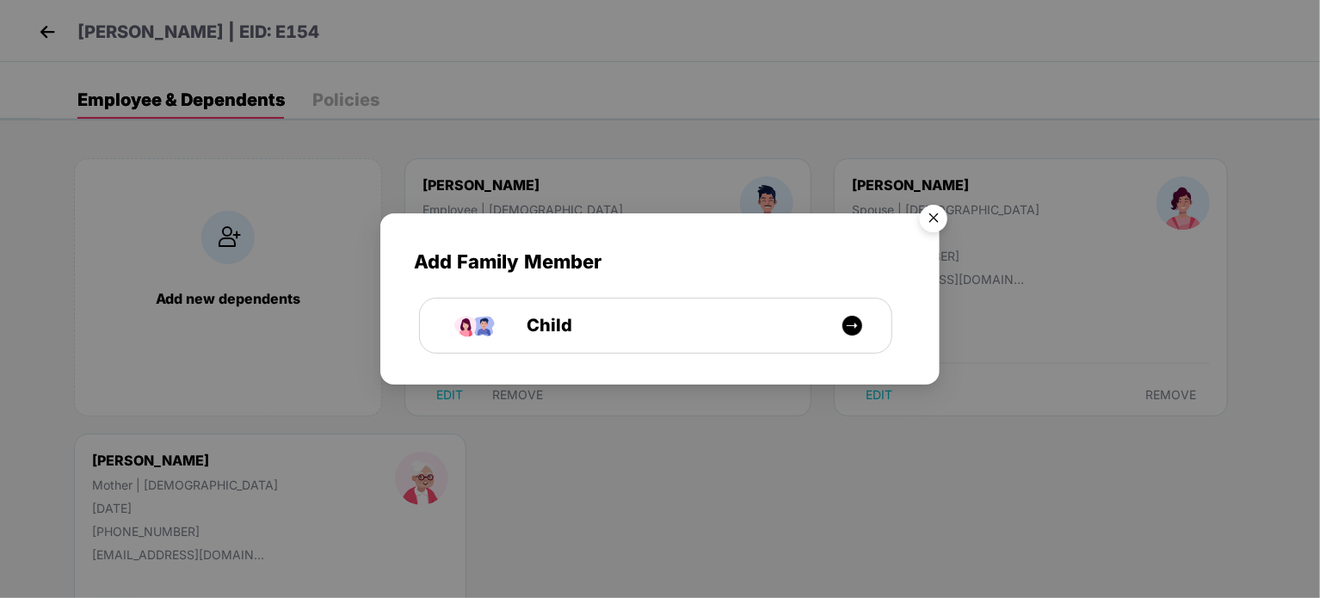
click at [933, 209] on img "Close" at bounding box center [934, 221] width 48 height 48
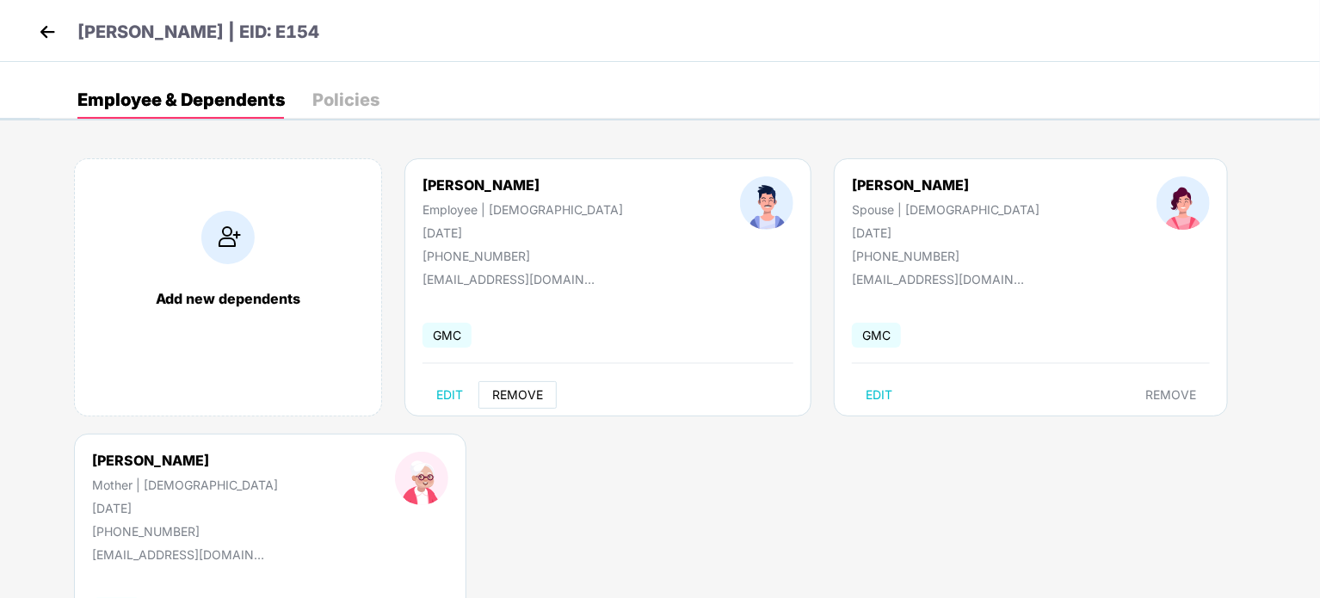
click at [516, 391] on span "REMOVE" at bounding box center [517, 395] width 51 height 14
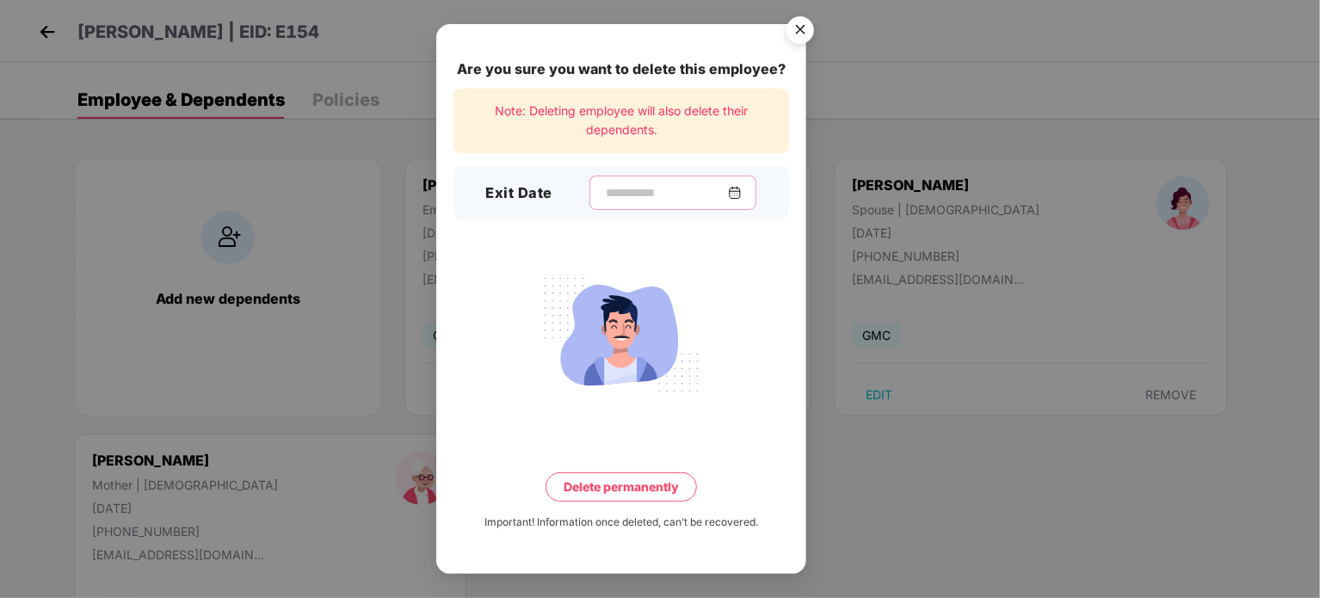
click at [632, 190] on input at bounding box center [666, 193] width 124 height 18
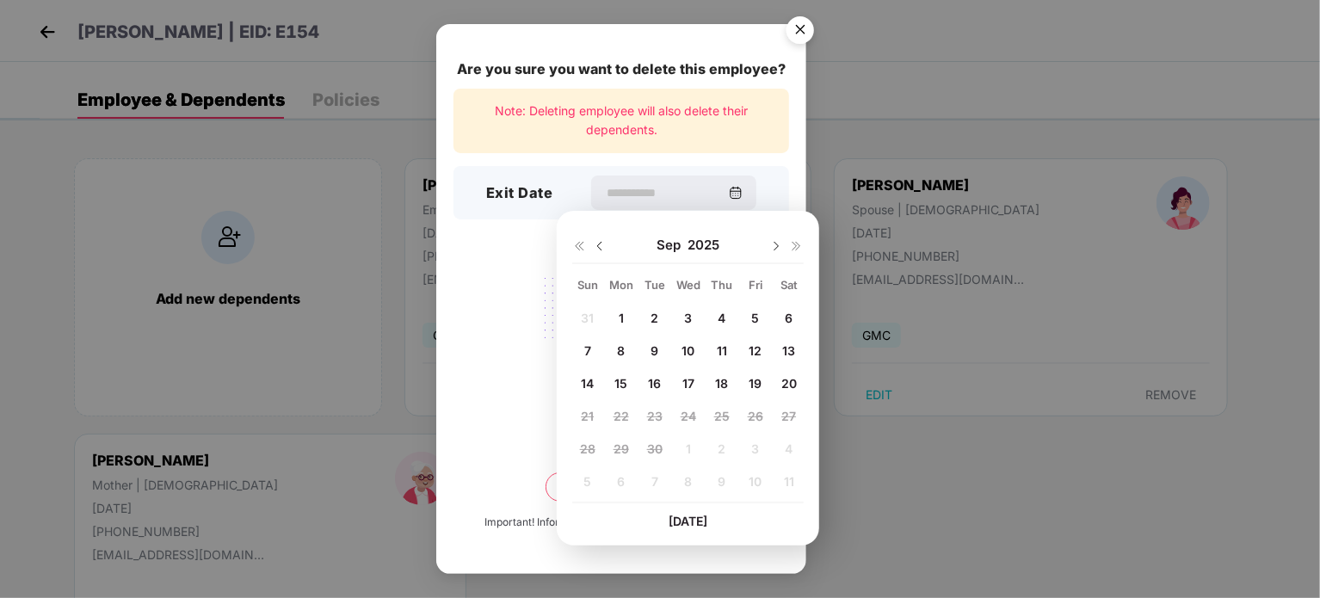
click at [602, 251] on img at bounding box center [600, 246] width 14 height 14
click at [780, 244] on img at bounding box center [776, 246] width 14 height 14
click at [688, 347] on span "10" at bounding box center [687, 350] width 13 height 15
type input "**********"
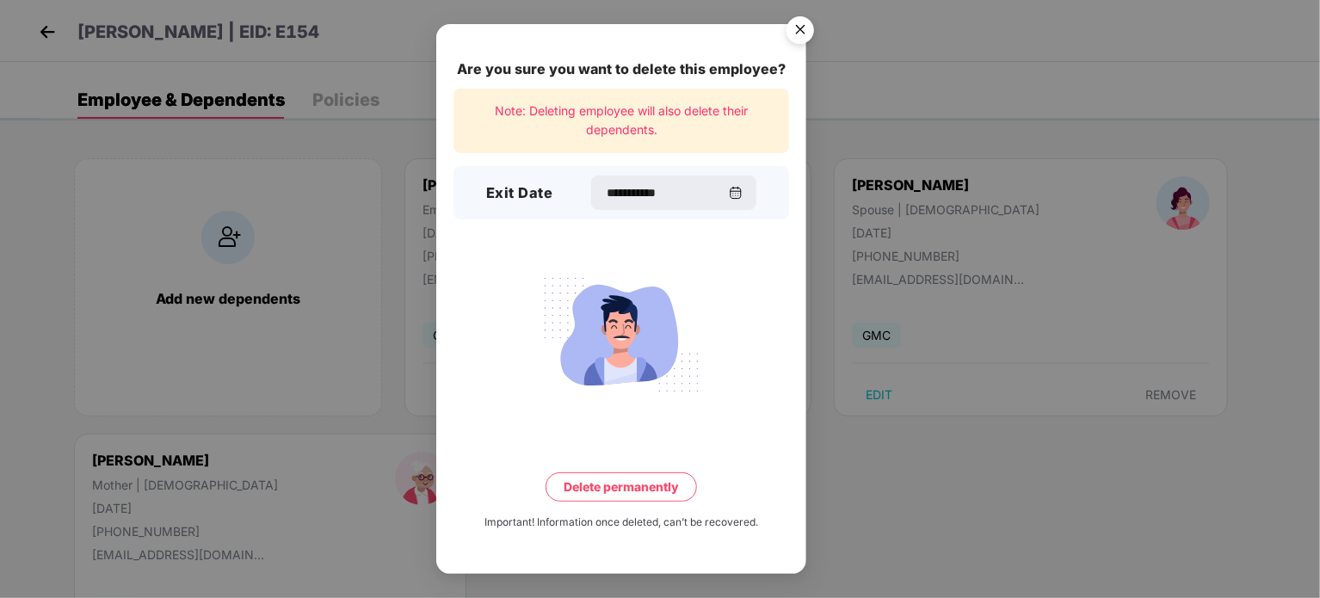
click at [647, 490] on button "Delete permanently" at bounding box center [621, 486] width 151 height 29
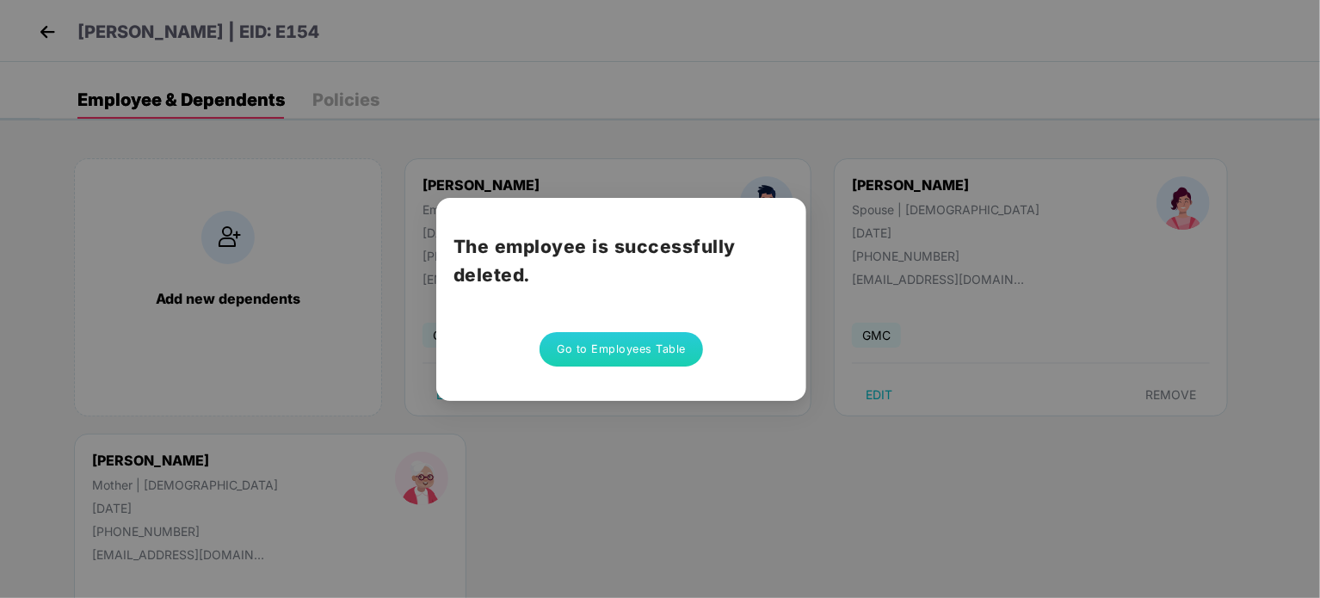
click at [637, 355] on button "Go to Employees Table" at bounding box center [621, 349] width 163 height 34
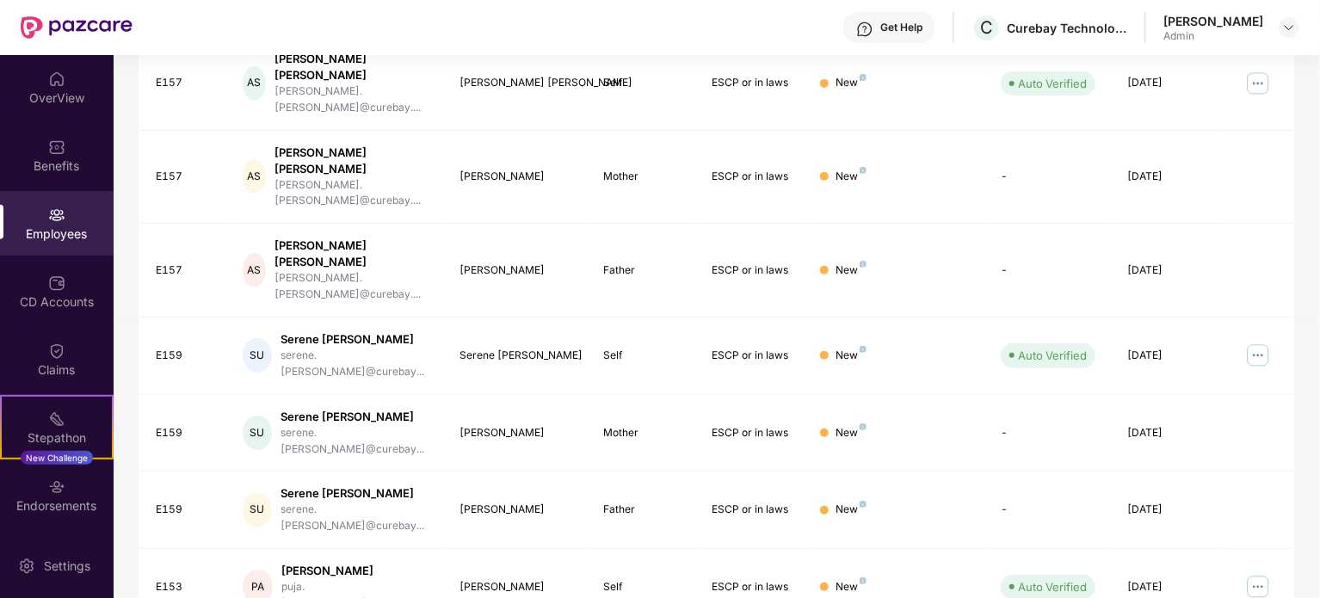
scroll to position [457, 0]
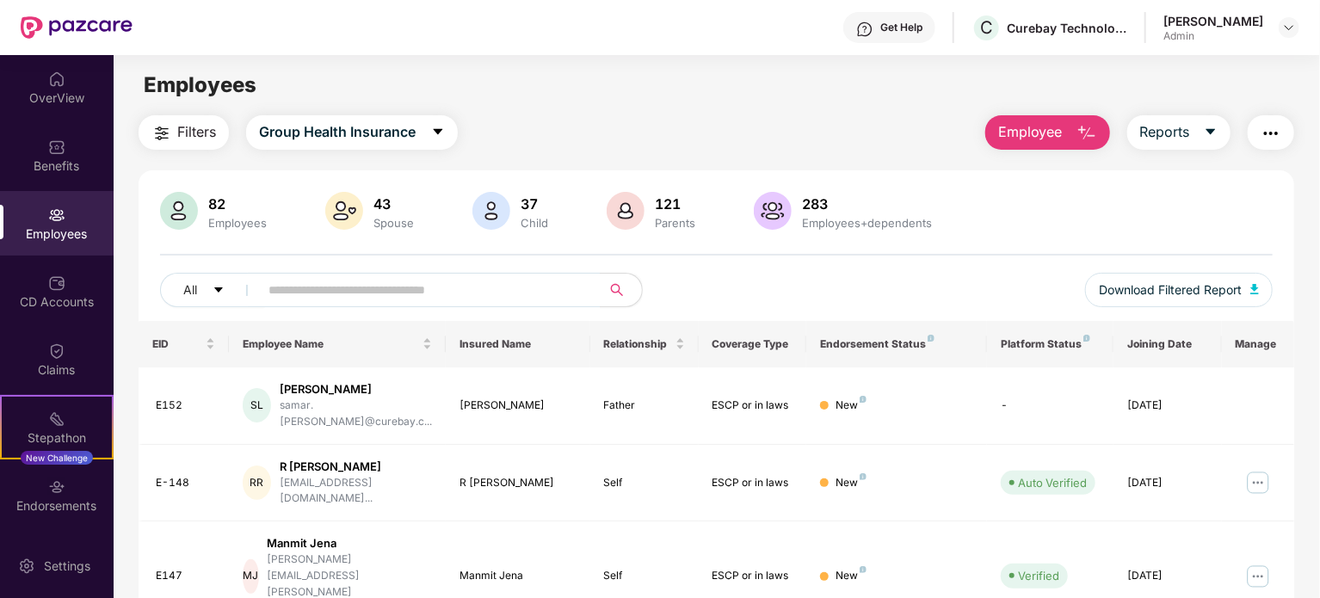
scroll to position [89, 0]
